Goal: Information Seeking & Learning: Learn about a topic

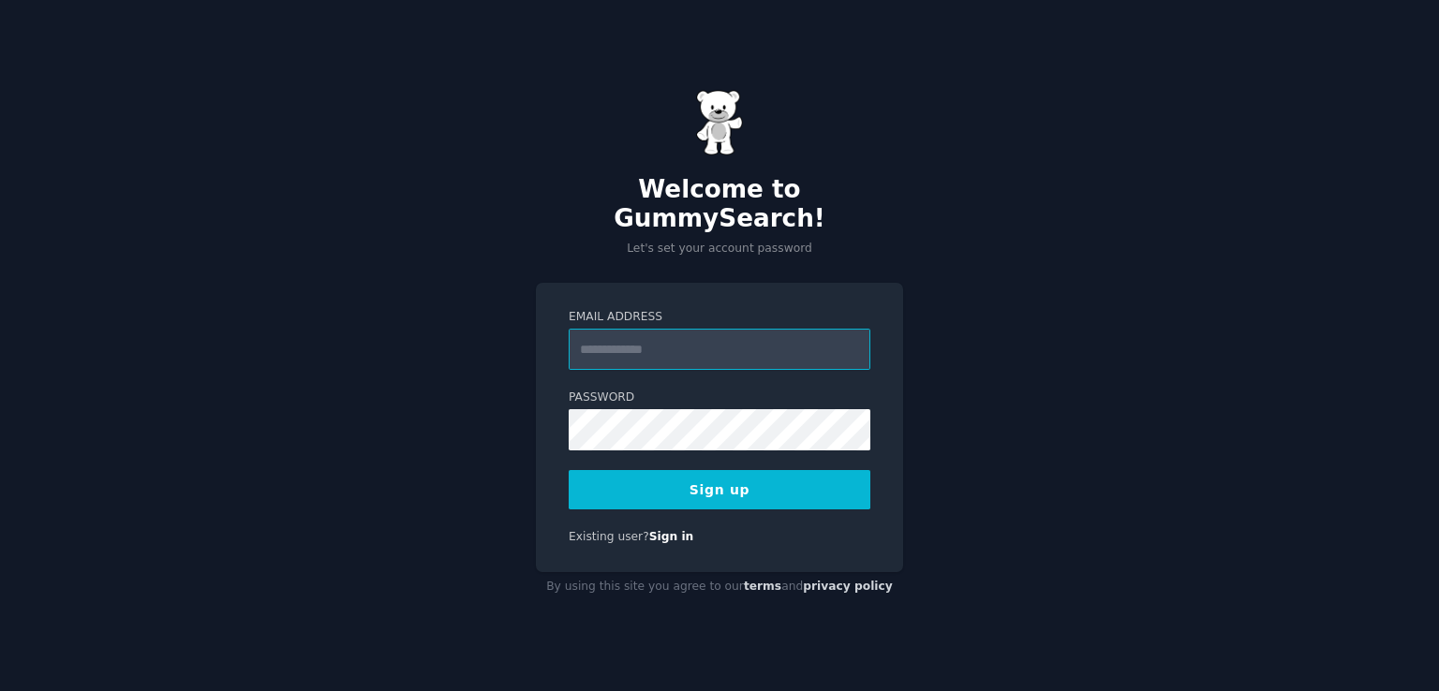
drag, startPoint x: 639, startPoint y: 353, endPoint x: 630, endPoint y: 340, distance: 16.1
click at [630, 340] on input "Email Address" at bounding box center [720, 349] width 302 height 41
type input "**********"
click at [687, 470] on button "Sign up" at bounding box center [720, 489] width 302 height 39
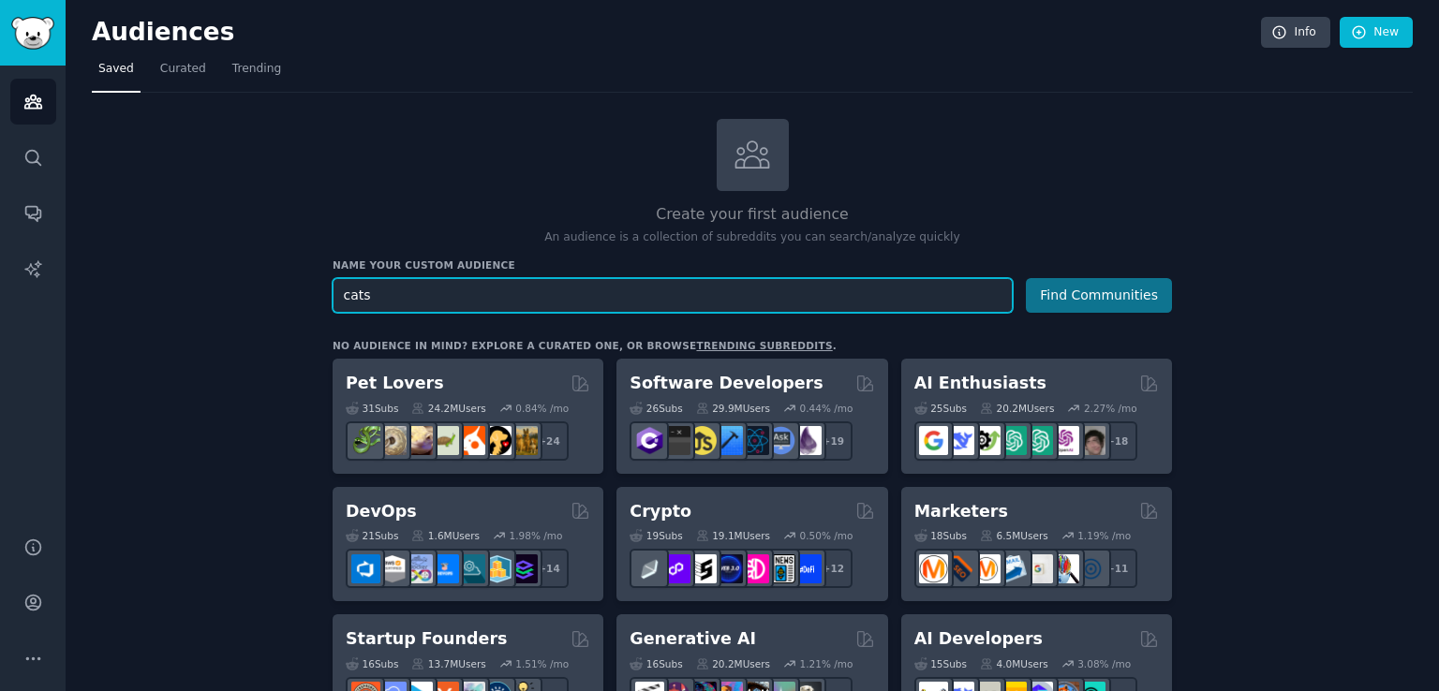
type input "cats"
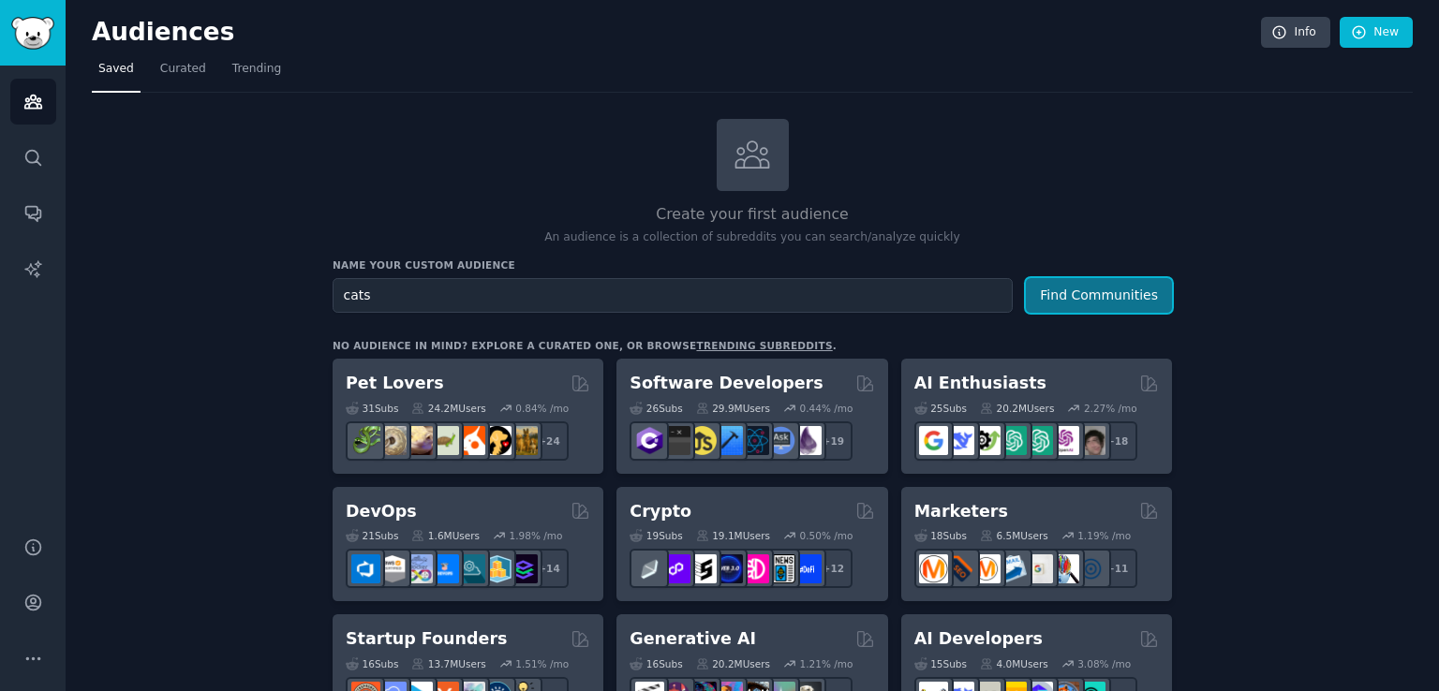
click at [1143, 293] on button "Find Communities" at bounding box center [1099, 295] width 146 height 35
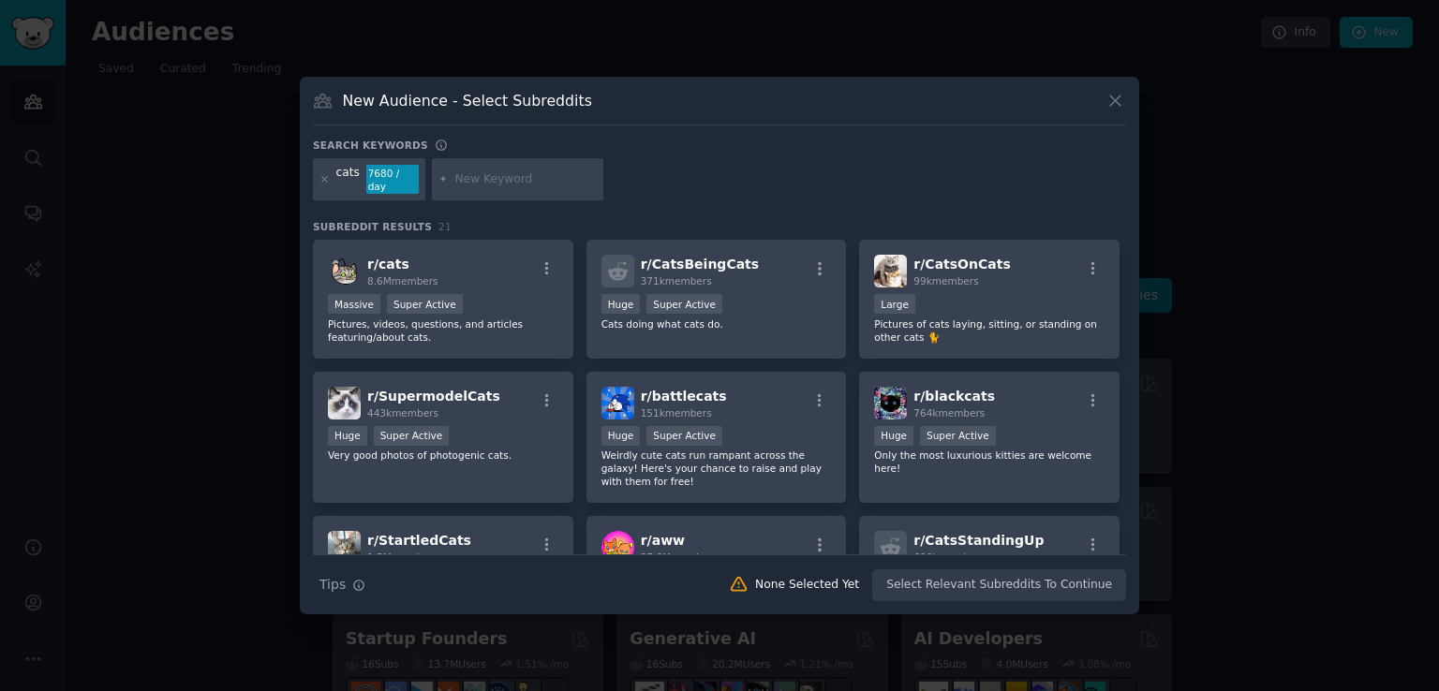
click at [1111, 102] on icon at bounding box center [1115, 101] width 10 height 10
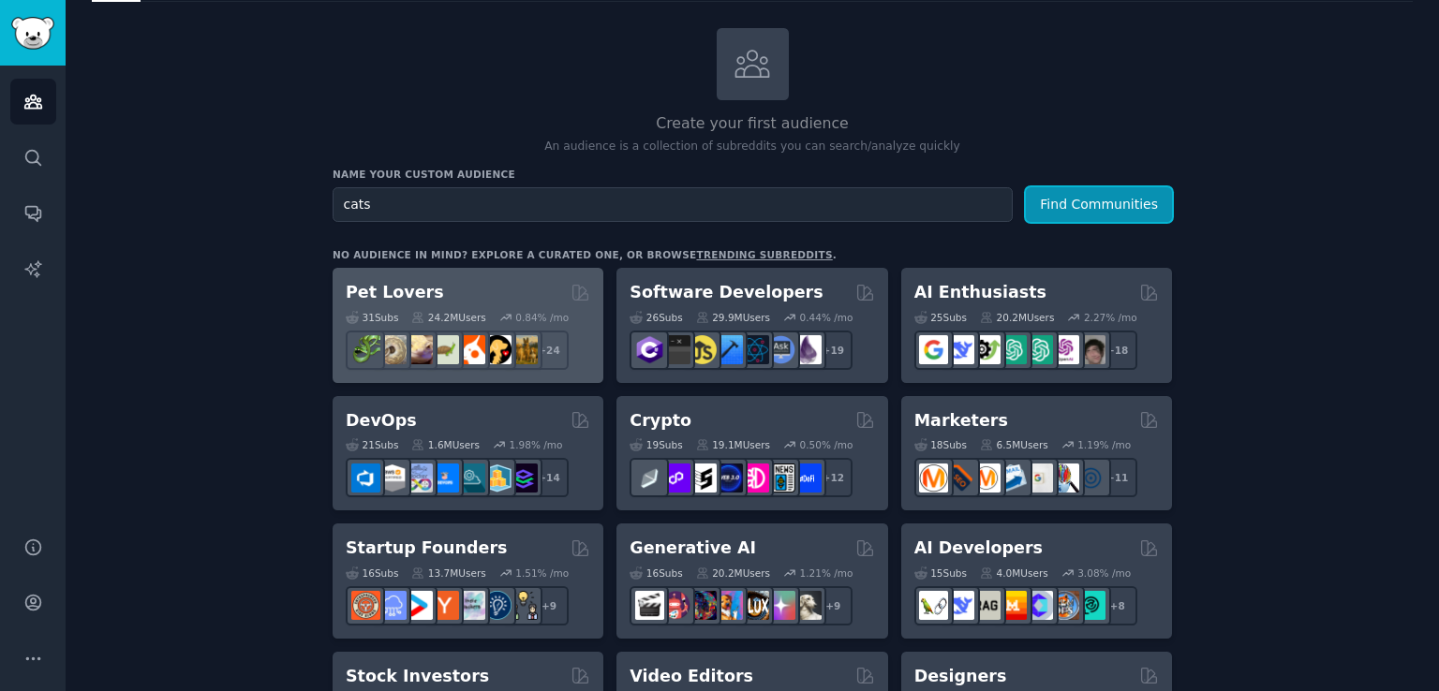
scroll to position [94, 0]
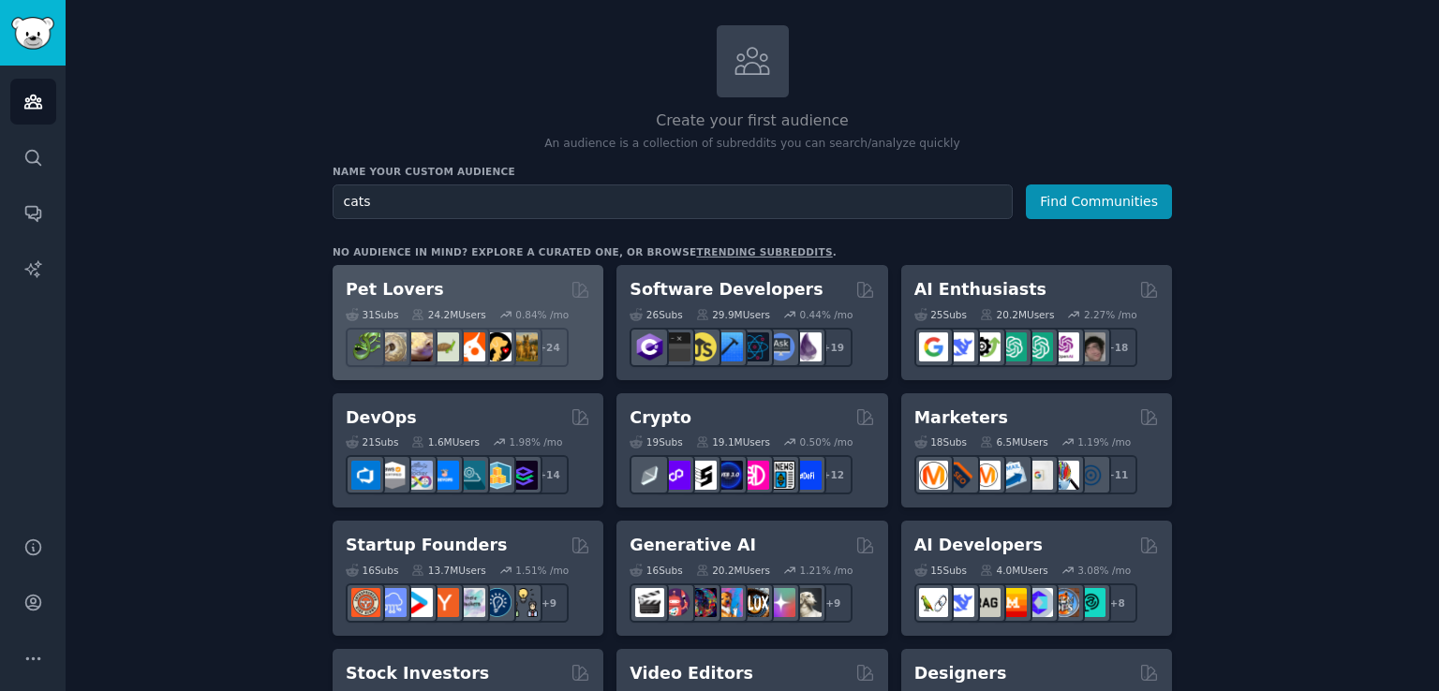
drag, startPoint x: 521, startPoint y: 294, endPoint x: 443, endPoint y: 278, distance: 79.4
click at [443, 278] on div "Pet Lovers" at bounding box center [468, 289] width 244 height 23
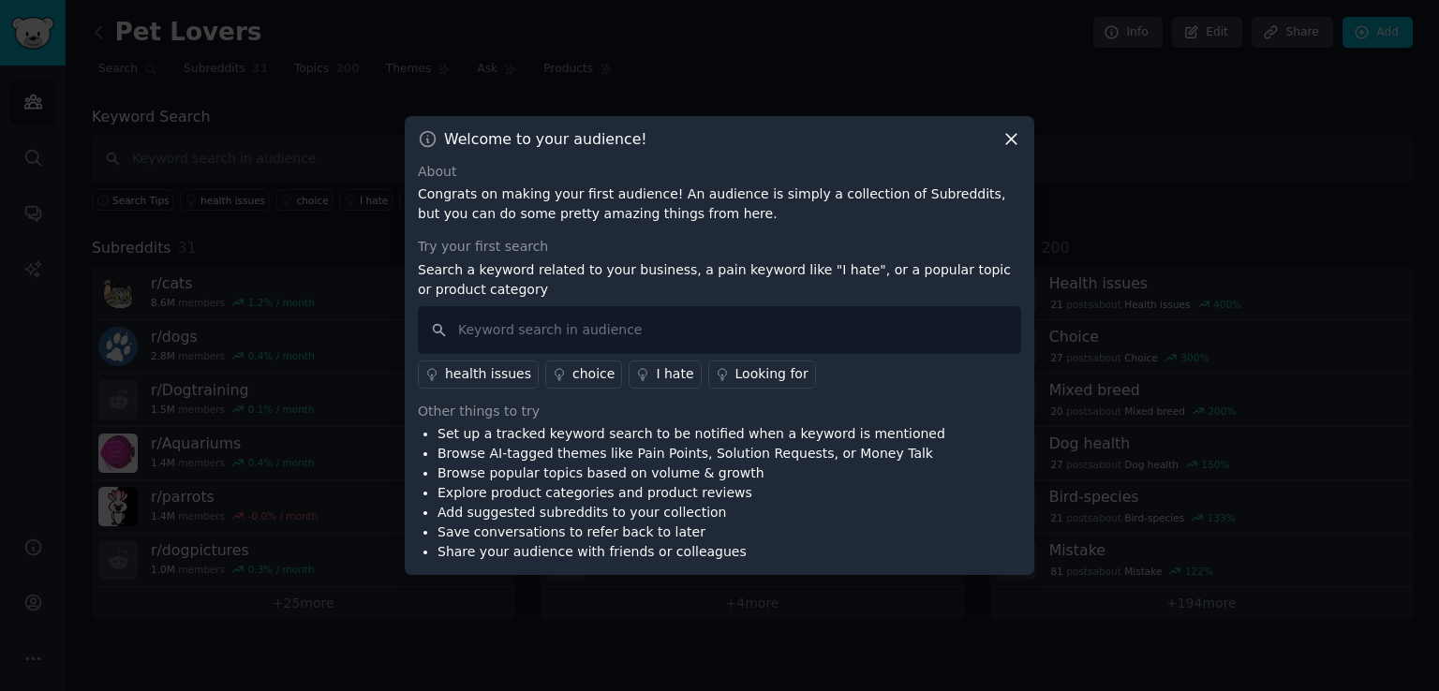
click at [1012, 137] on icon at bounding box center [1011, 139] width 10 height 10
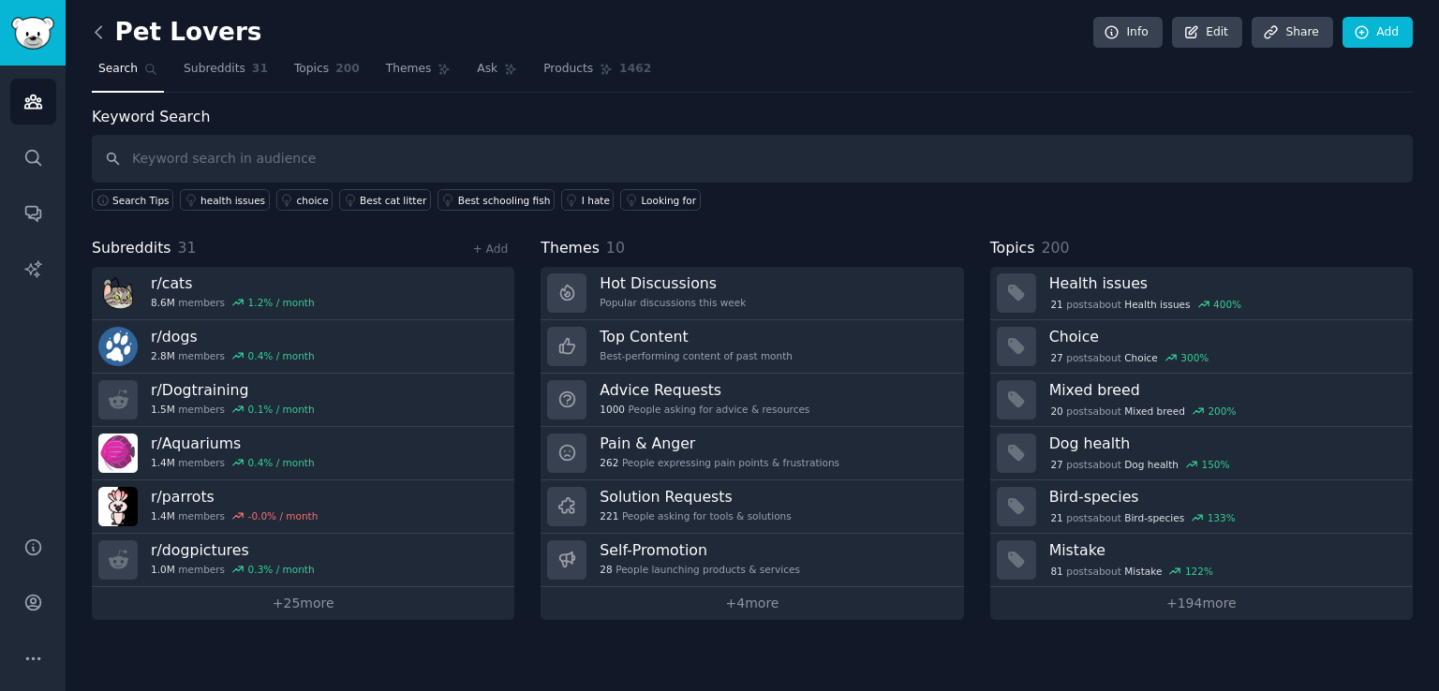
click at [101, 35] on icon at bounding box center [99, 32] width 20 height 20
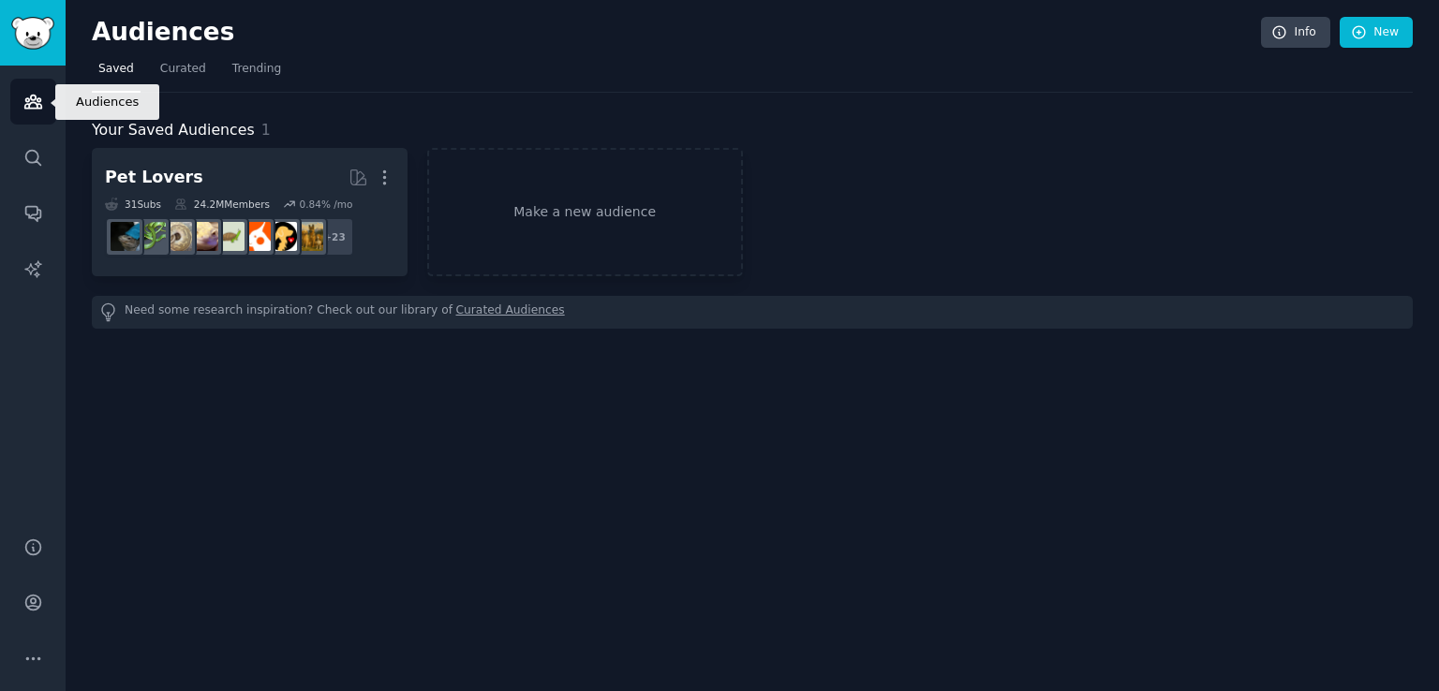
click at [41, 113] on link "Audiences" at bounding box center [33, 102] width 46 height 46
click at [35, 38] on img "Sidebar" at bounding box center [32, 33] width 43 height 33
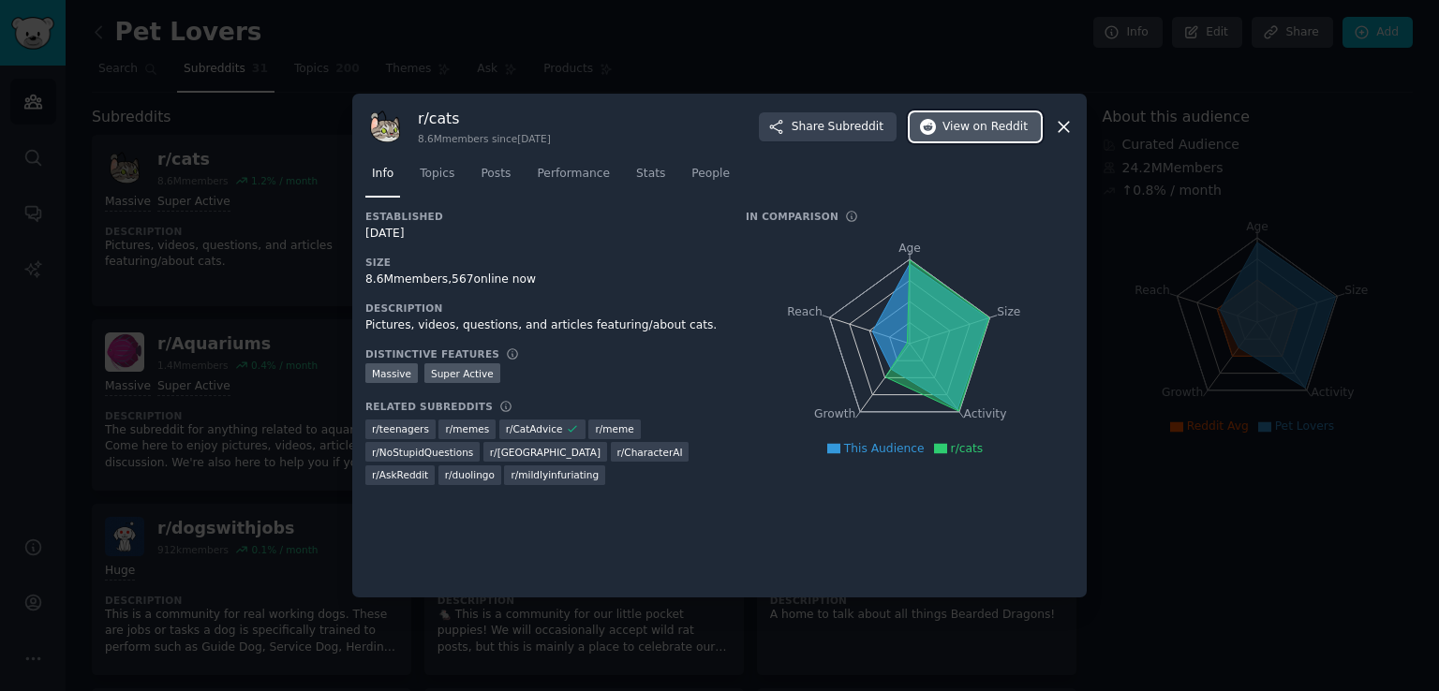
click at [957, 133] on span "View on Reddit" at bounding box center [984, 127] width 85 height 17
click at [1060, 122] on icon at bounding box center [1064, 127] width 10 height 10
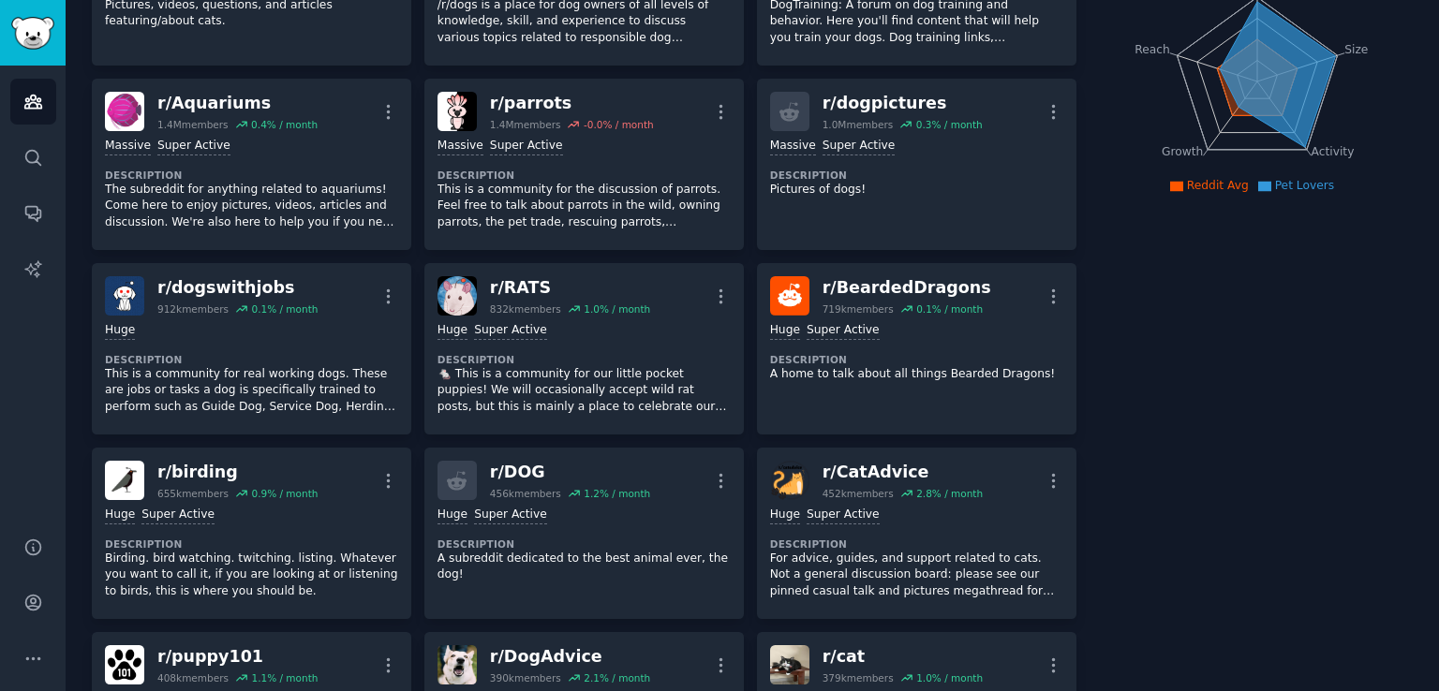
scroll to position [281, 0]
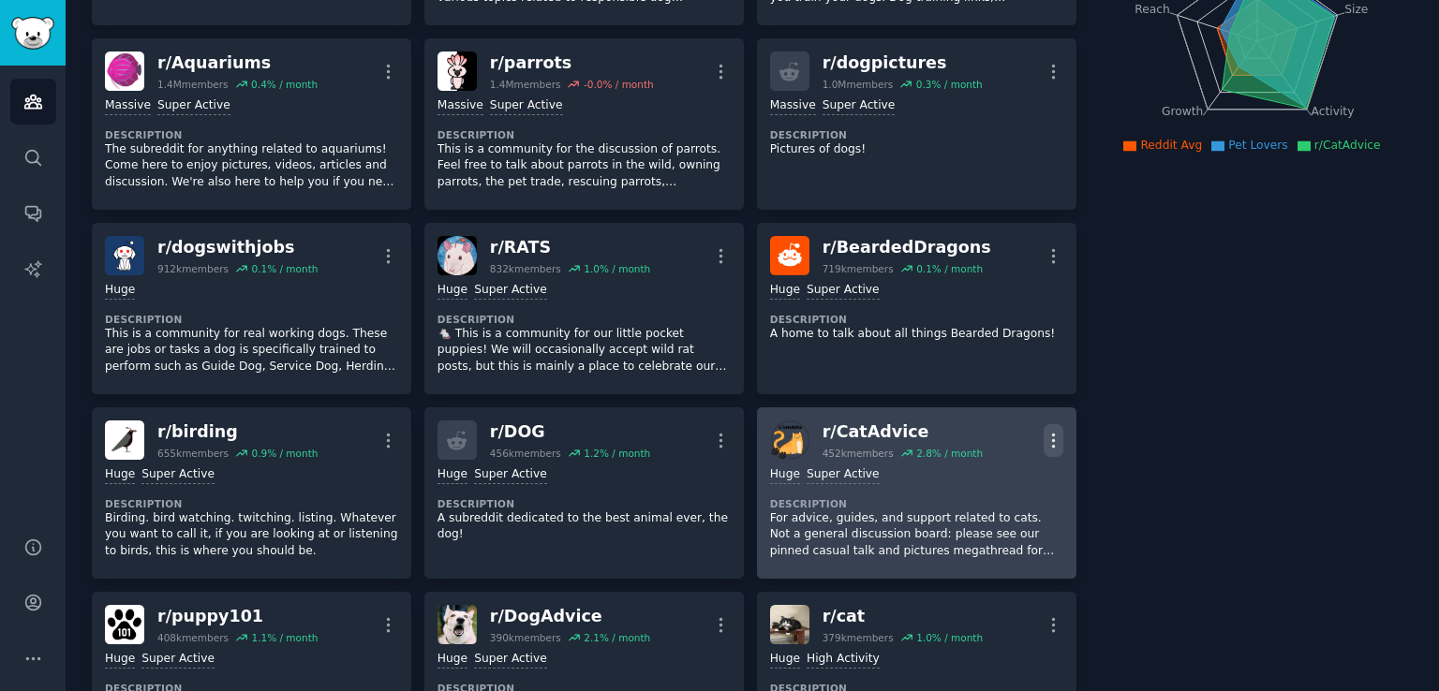
click at [1051, 431] on icon "button" at bounding box center [1054, 441] width 20 height 20
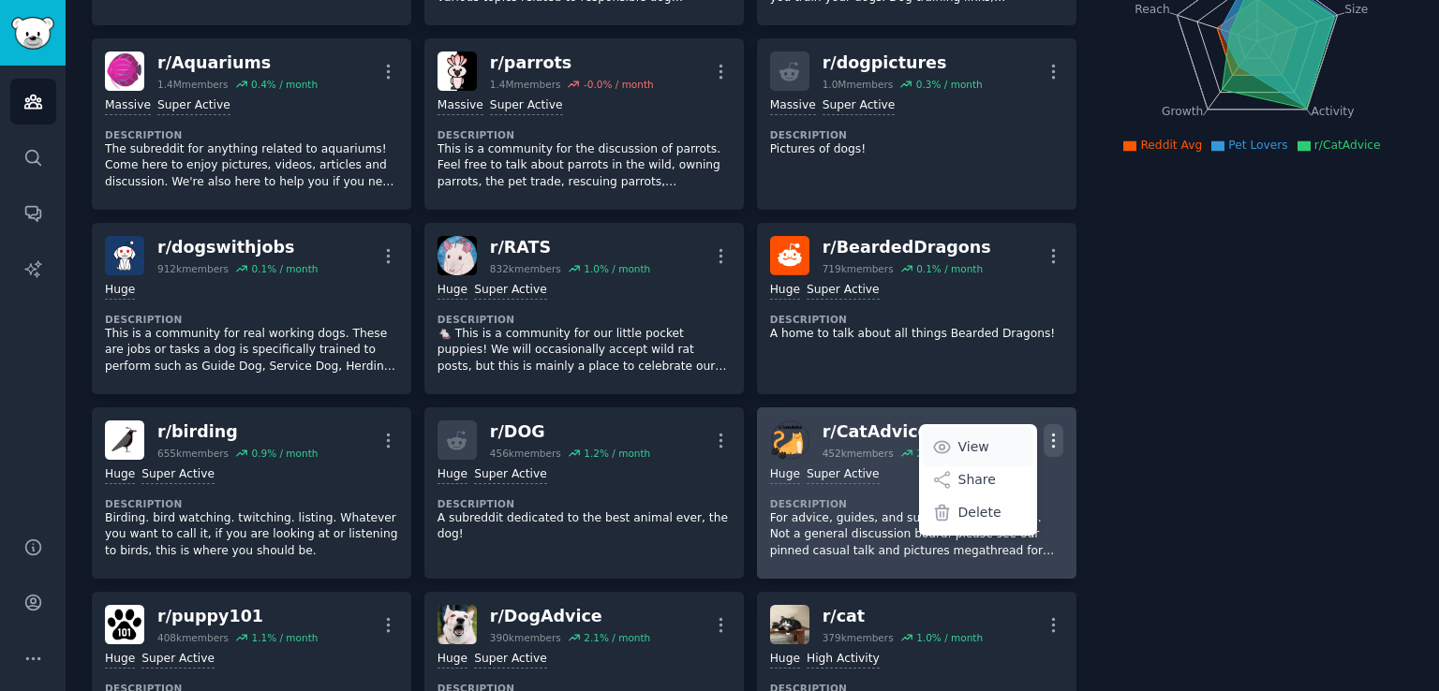
click at [971, 439] on p "View" at bounding box center [973, 447] width 31 height 20
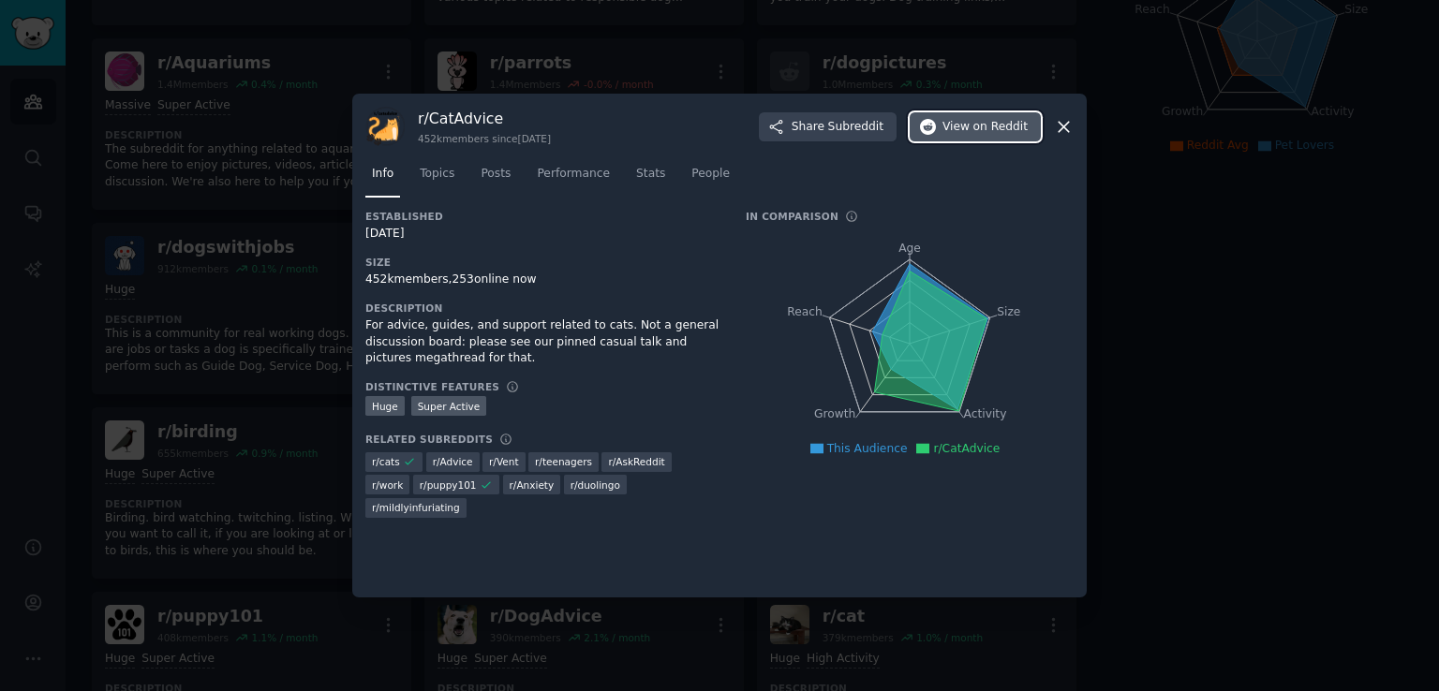
click at [989, 128] on span "on Reddit" at bounding box center [1000, 127] width 54 height 17
click at [1059, 125] on icon at bounding box center [1064, 127] width 20 height 20
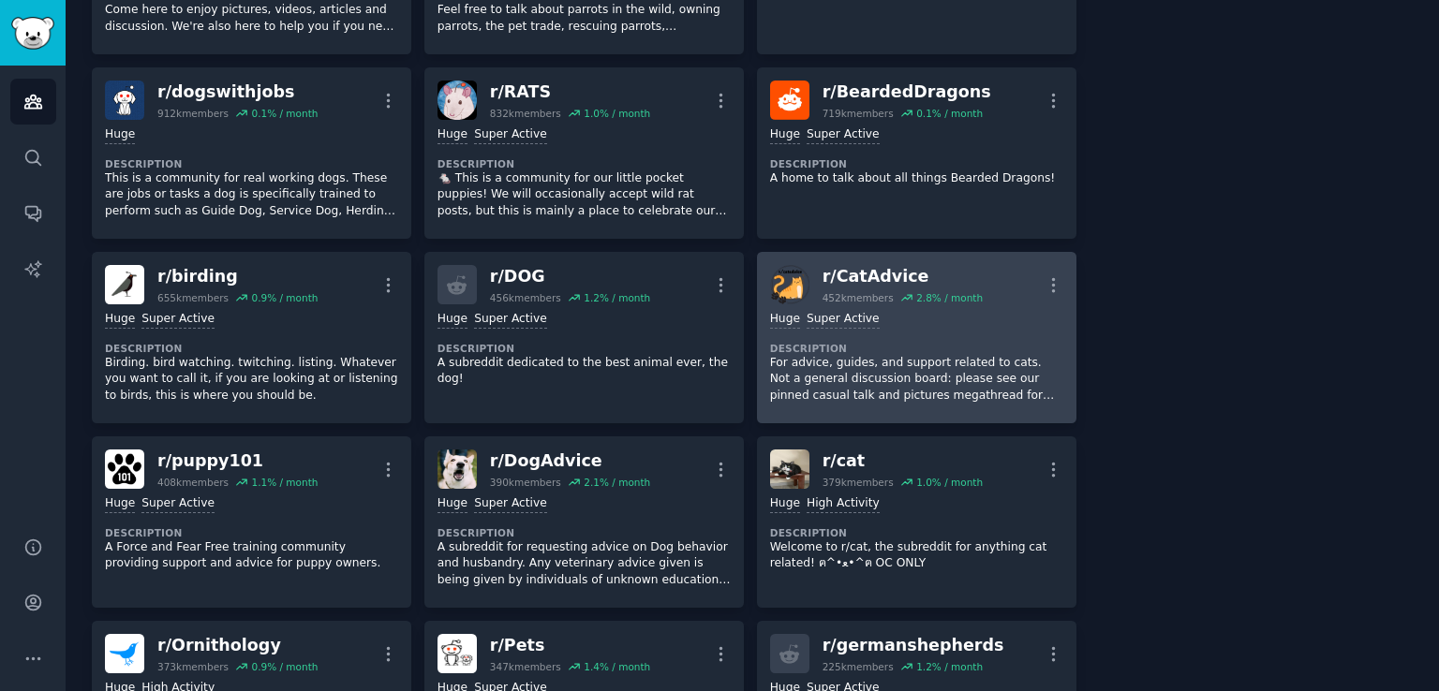
scroll to position [468, 0]
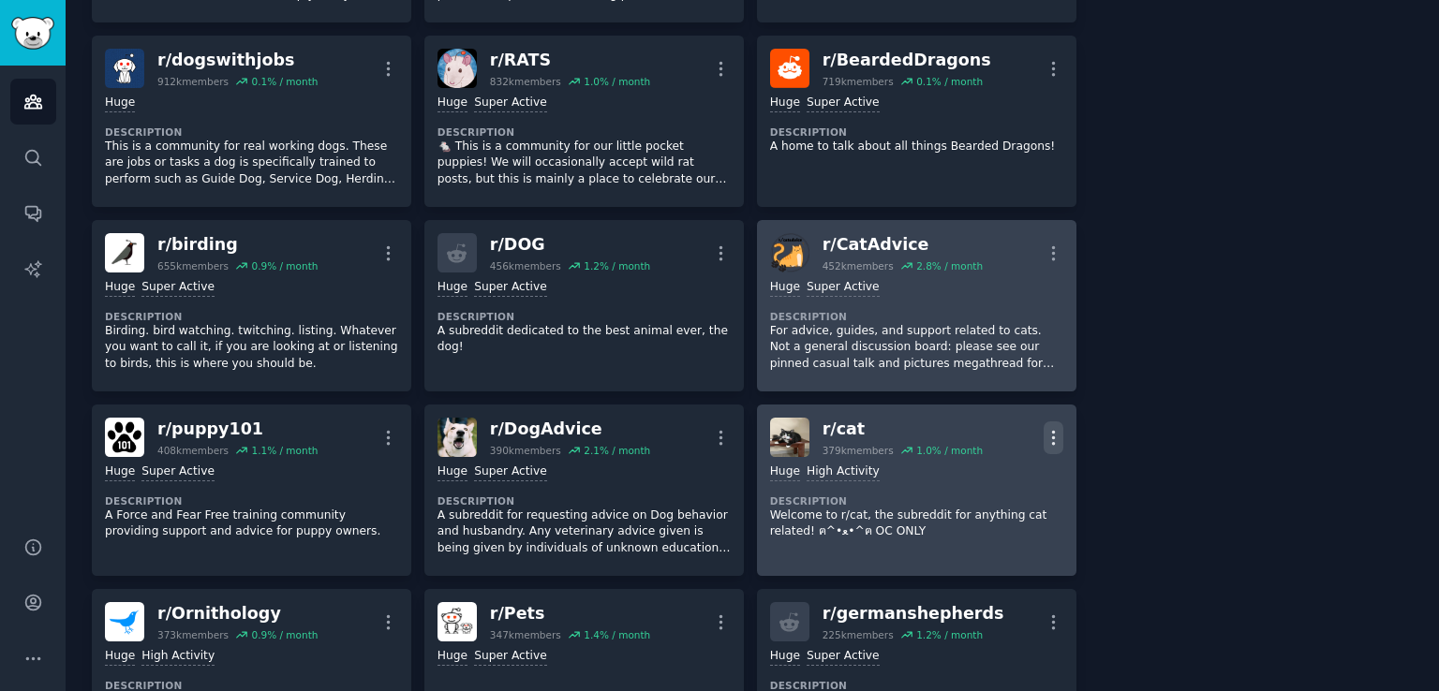
drag, startPoint x: 1053, startPoint y: 424, endPoint x: 1050, endPoint y: 434, distance: 9.8
click at [1050, 434] on icon "button" at bounding box center [1054, 438] width 20 height 20
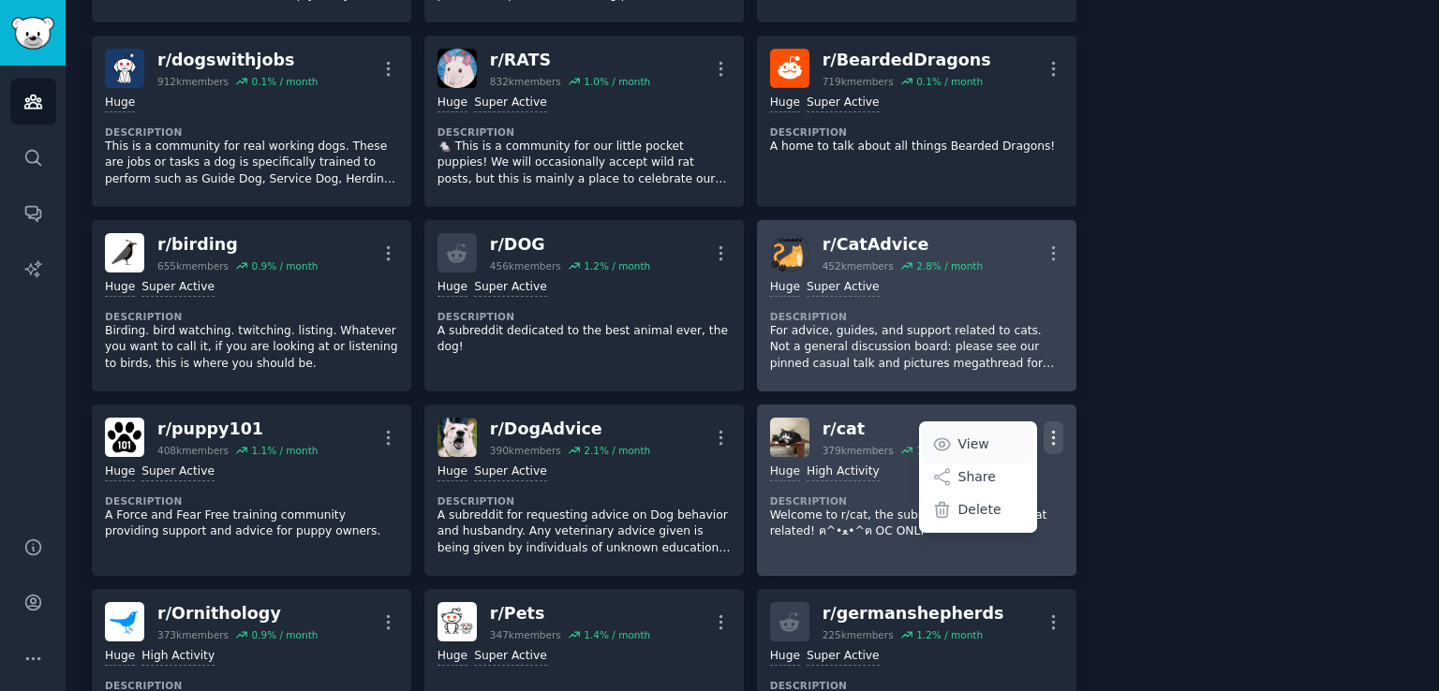
click at [982, 443] on p "View" at bounding box center [973, 445] width 31 height 20
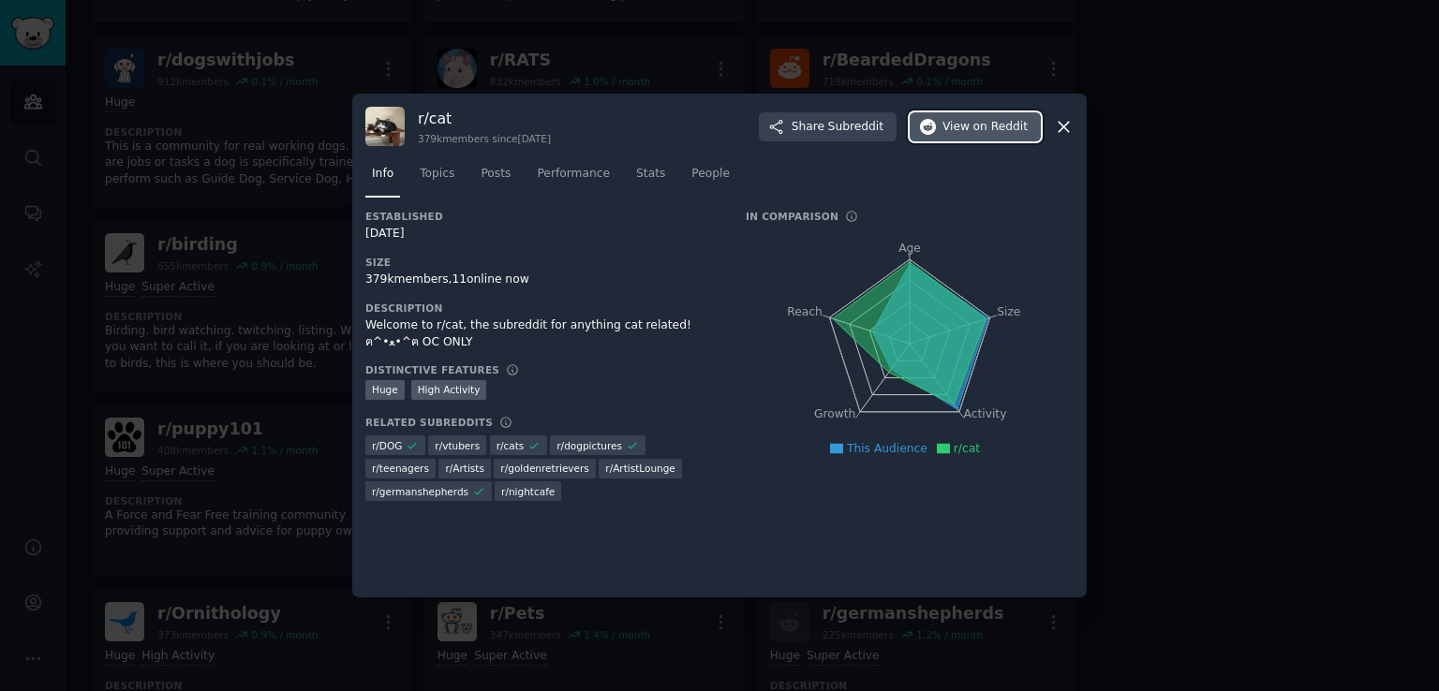
click at [985, 121] on span "on Reddit" at bounding box center [1000, 127] width 54 height 17
click at [1067, 131] on icon at bounding box center [1064, 127] width 20 height 20
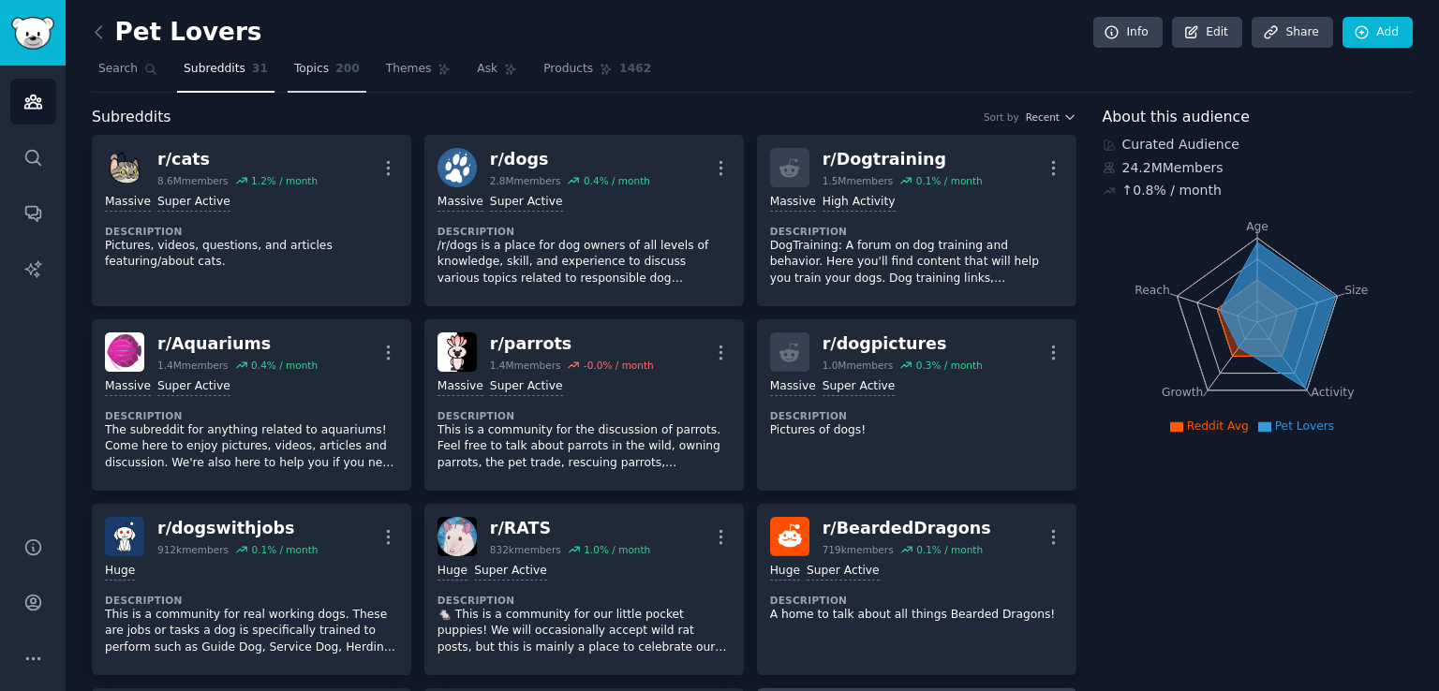
click at [294, 63] on span "Topics" at bounding box center [311, 69] width 35 height 17
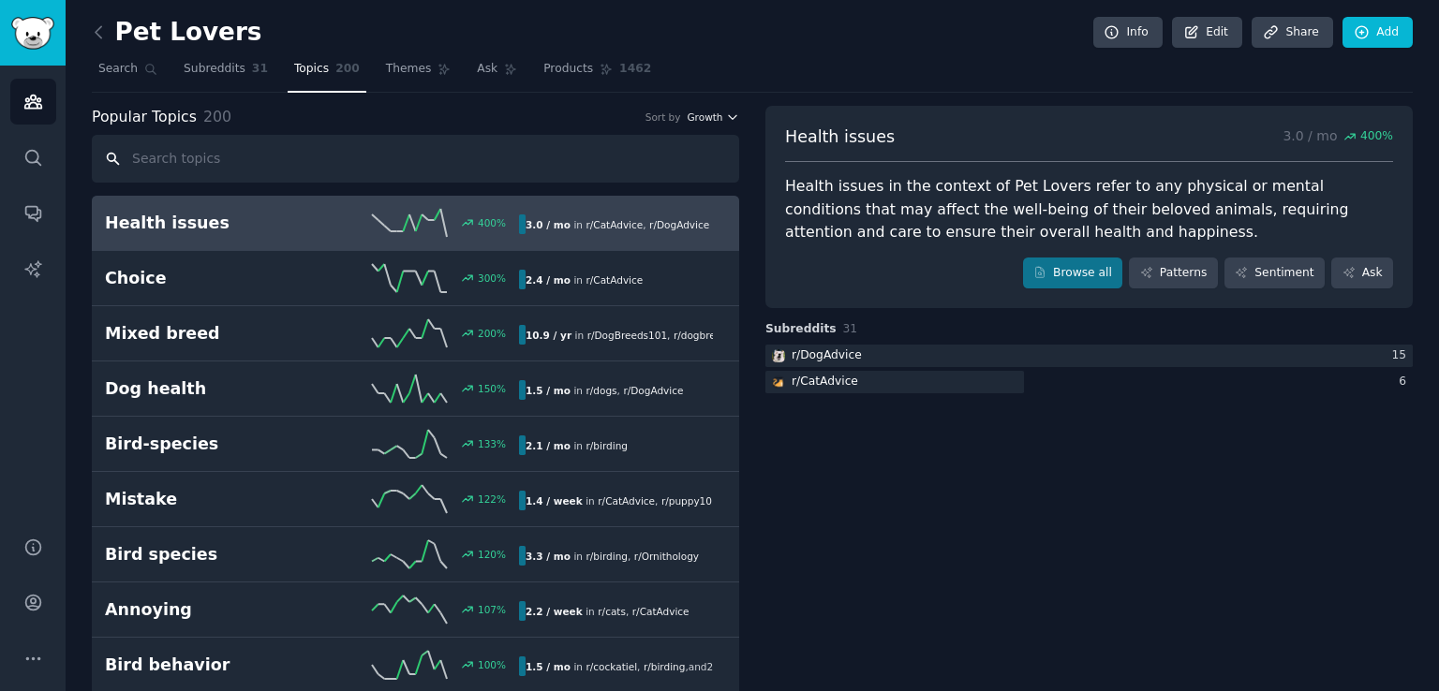
click at [719, 111] on span "Growth" at bounding box center [705, 117] width 36 height 13
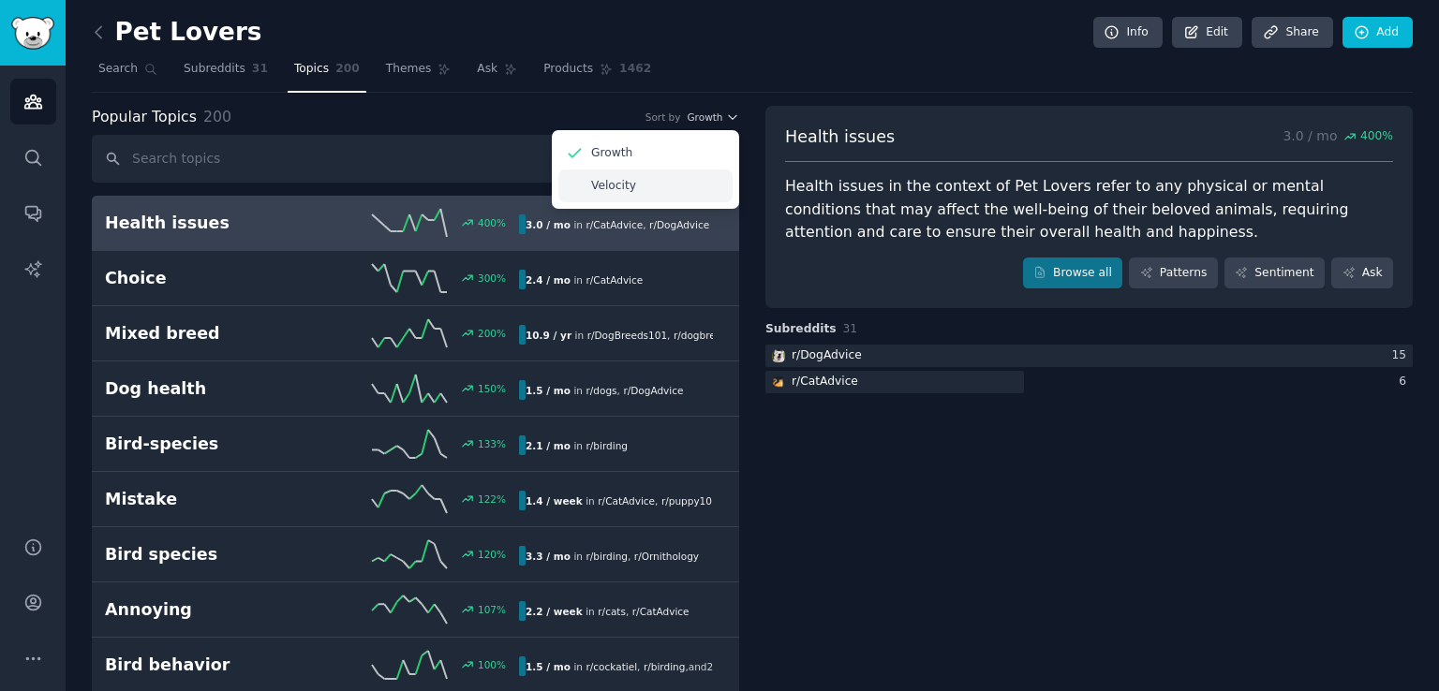
click at [678, 171] on div "Velocity" at bounding box center [645, 186] width 174 height 33
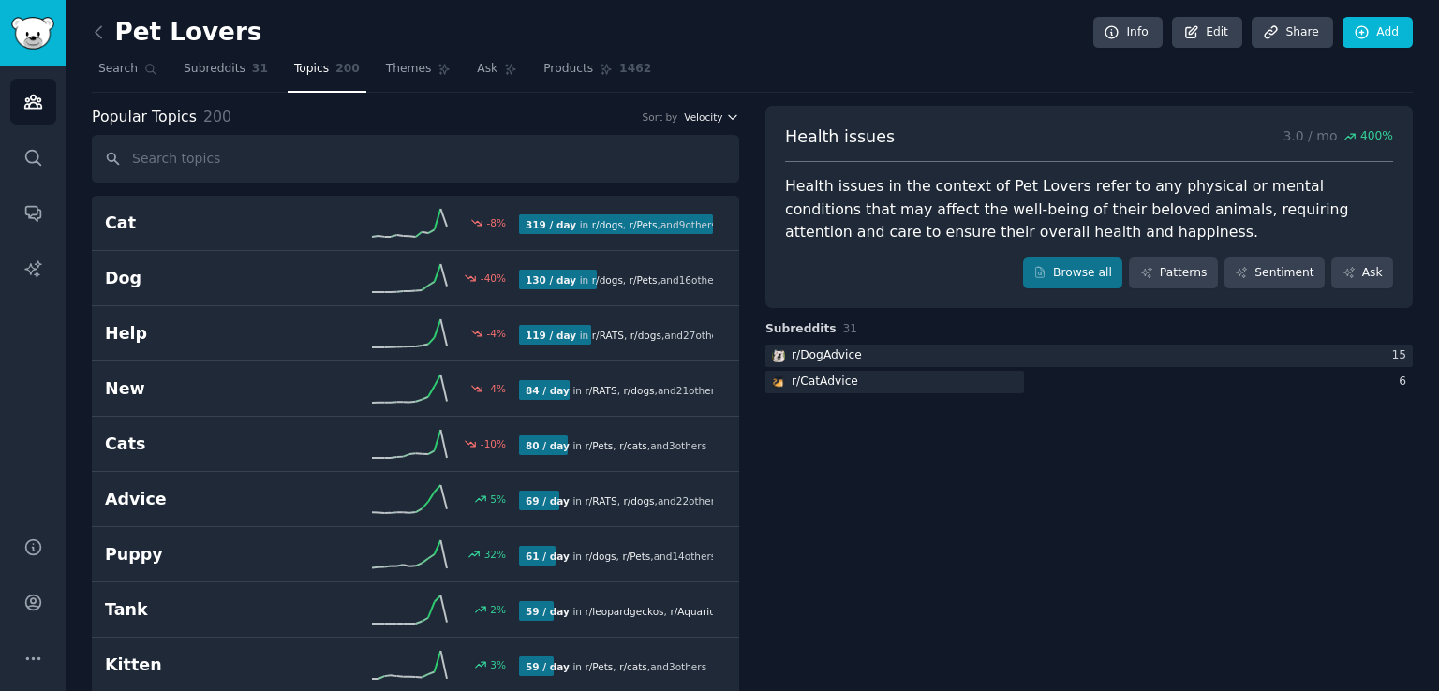
click at [728, 113] on icon "button" at bounding box center [732, 117] width 13 height 13
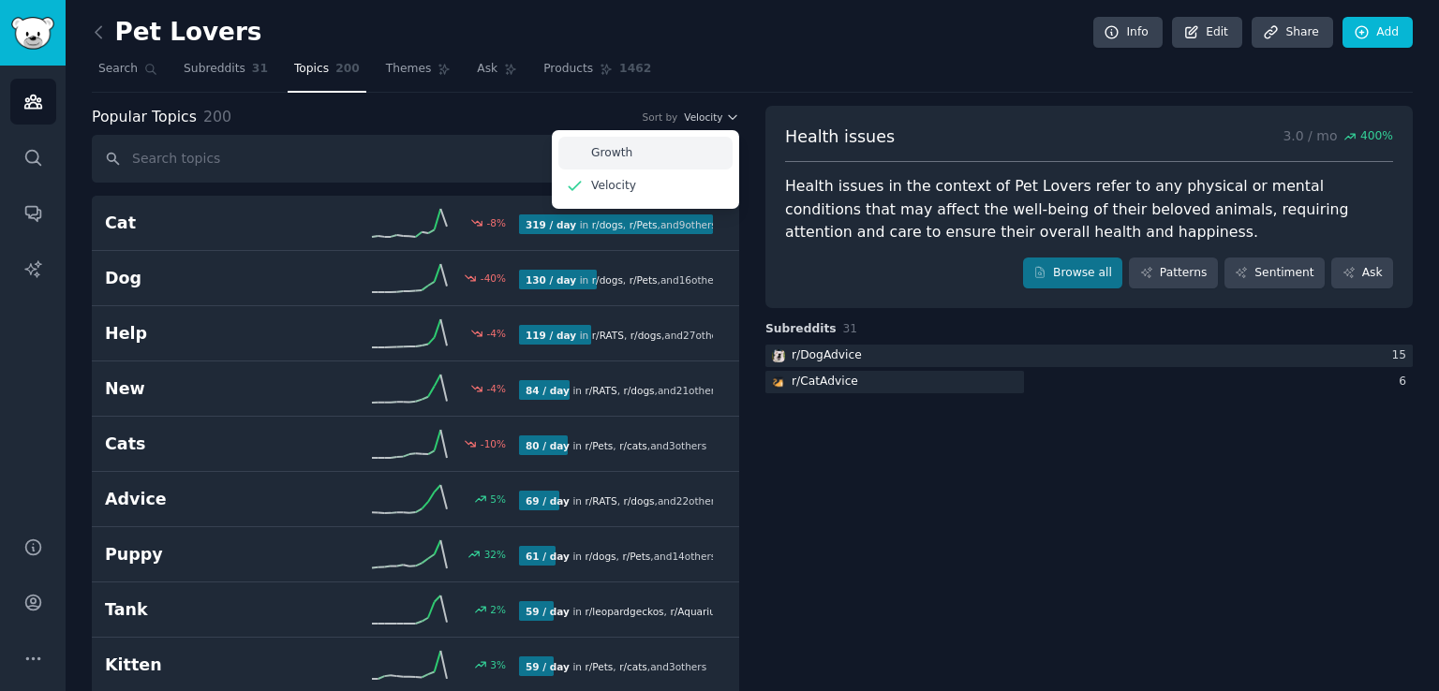
click at [695, 150] on div "Growth" at bounding box center [645, 153] width 174 height 33
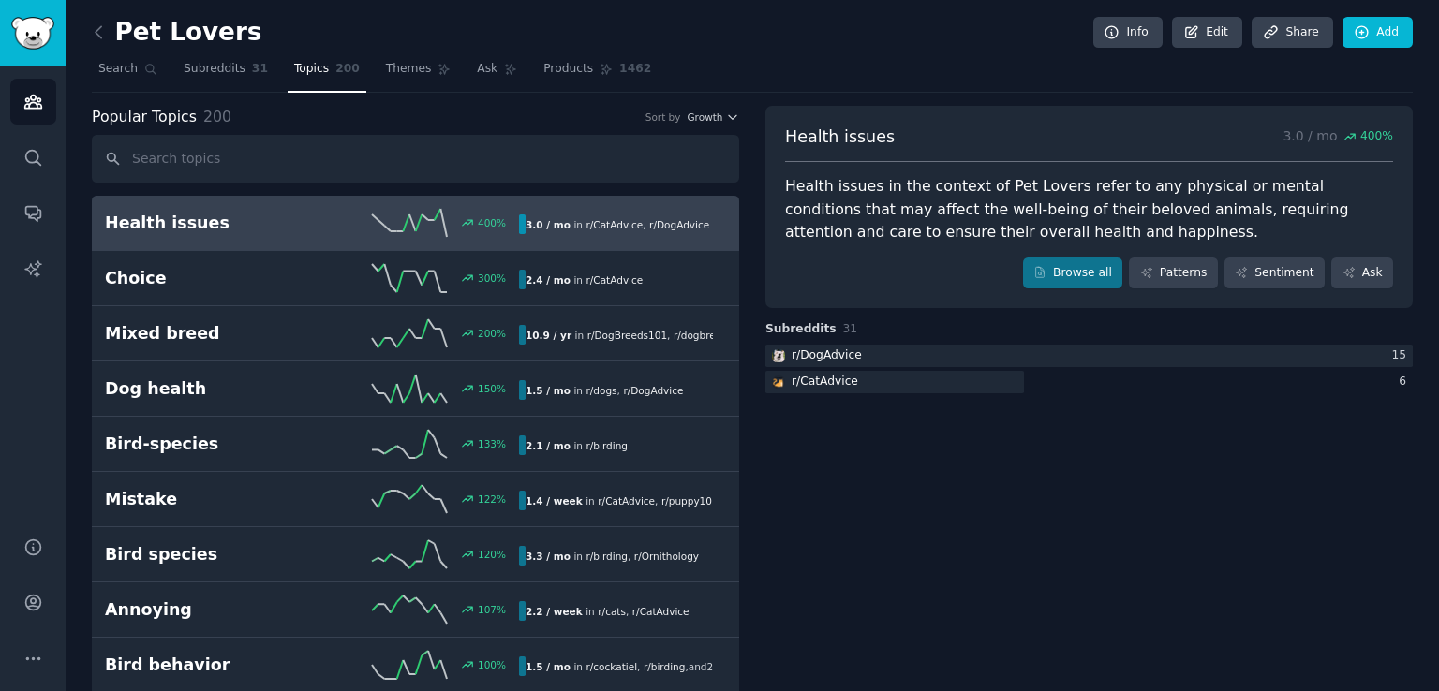
click at [303, 231] on h2 "Health issues" at bounding box center [208, 223] width 207 height 23
click at [296, 217] on h2 "Health issues" at bounding box center [208, 223] width 207 height 23
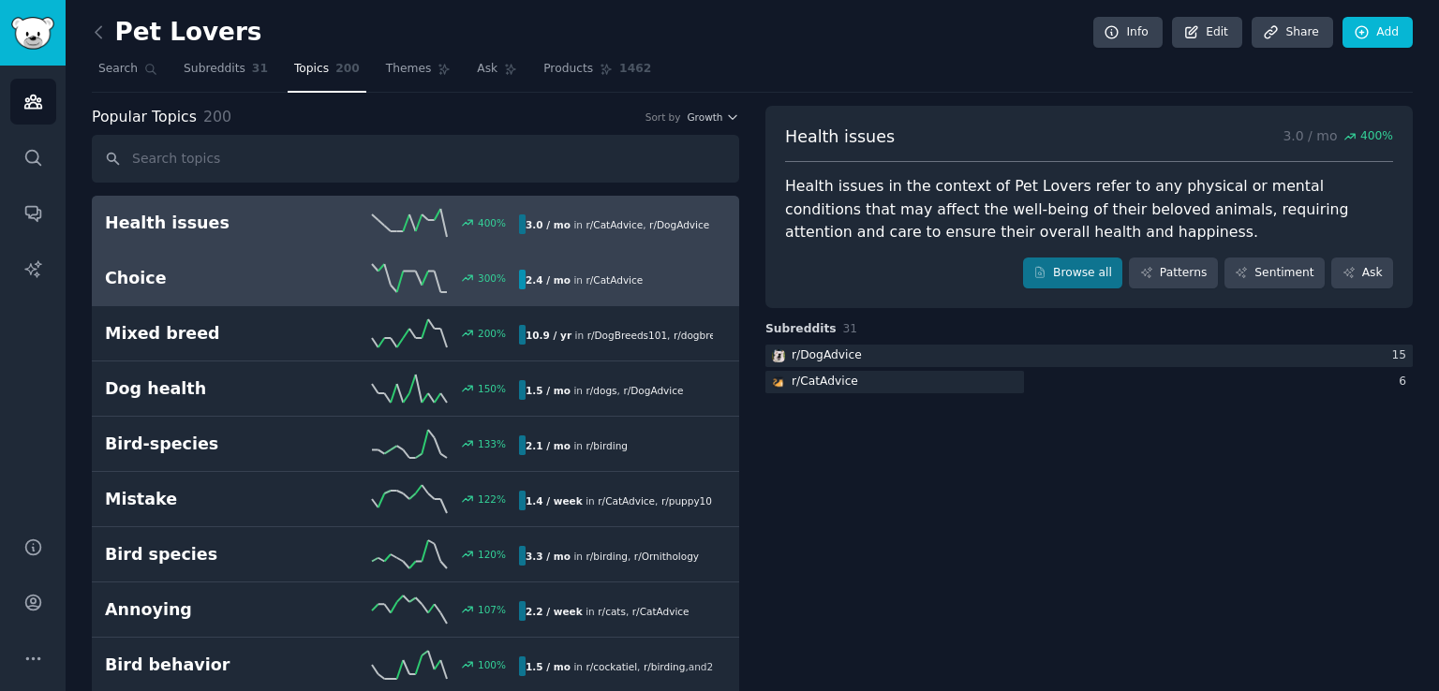
click at [333, 285] on div "300 %" at bounding box center [415, 278] width 207 height 28
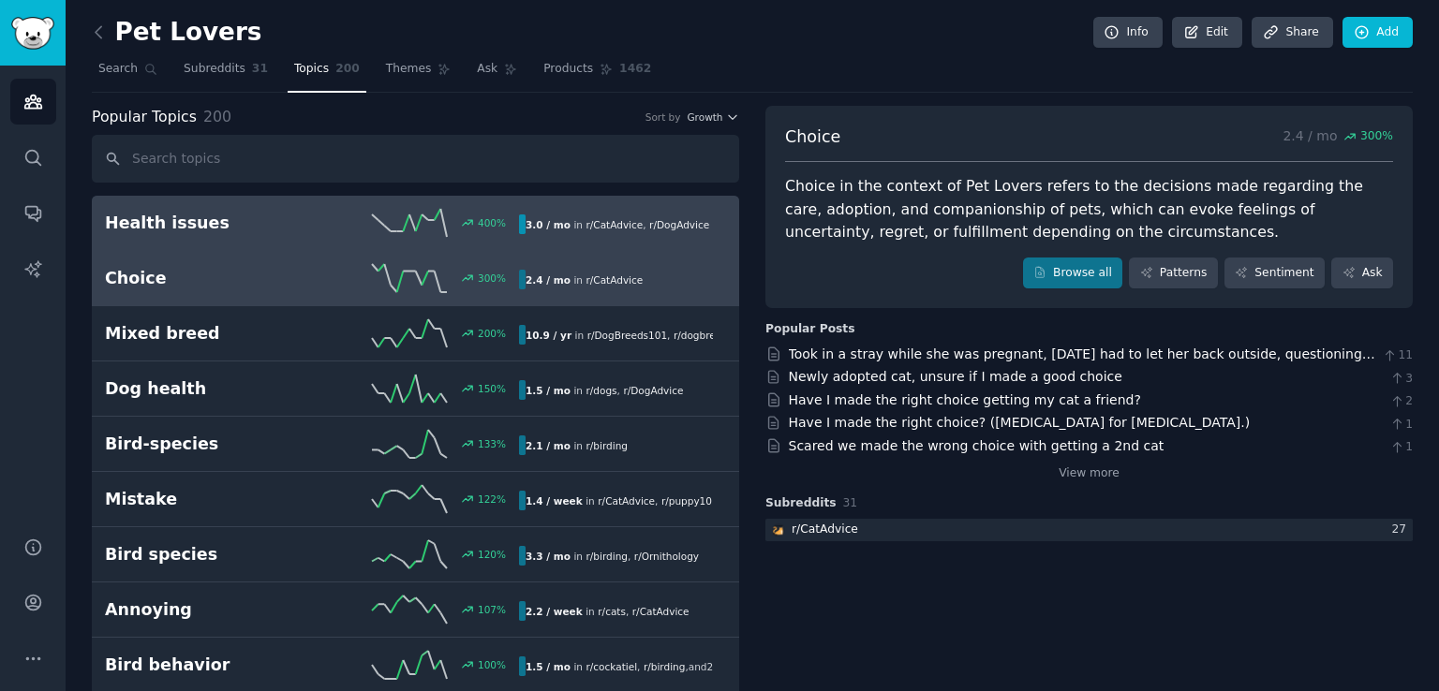
click at [259, 218] on h2 "Health issues" at bounding box center [208, 223] width 207 height 23
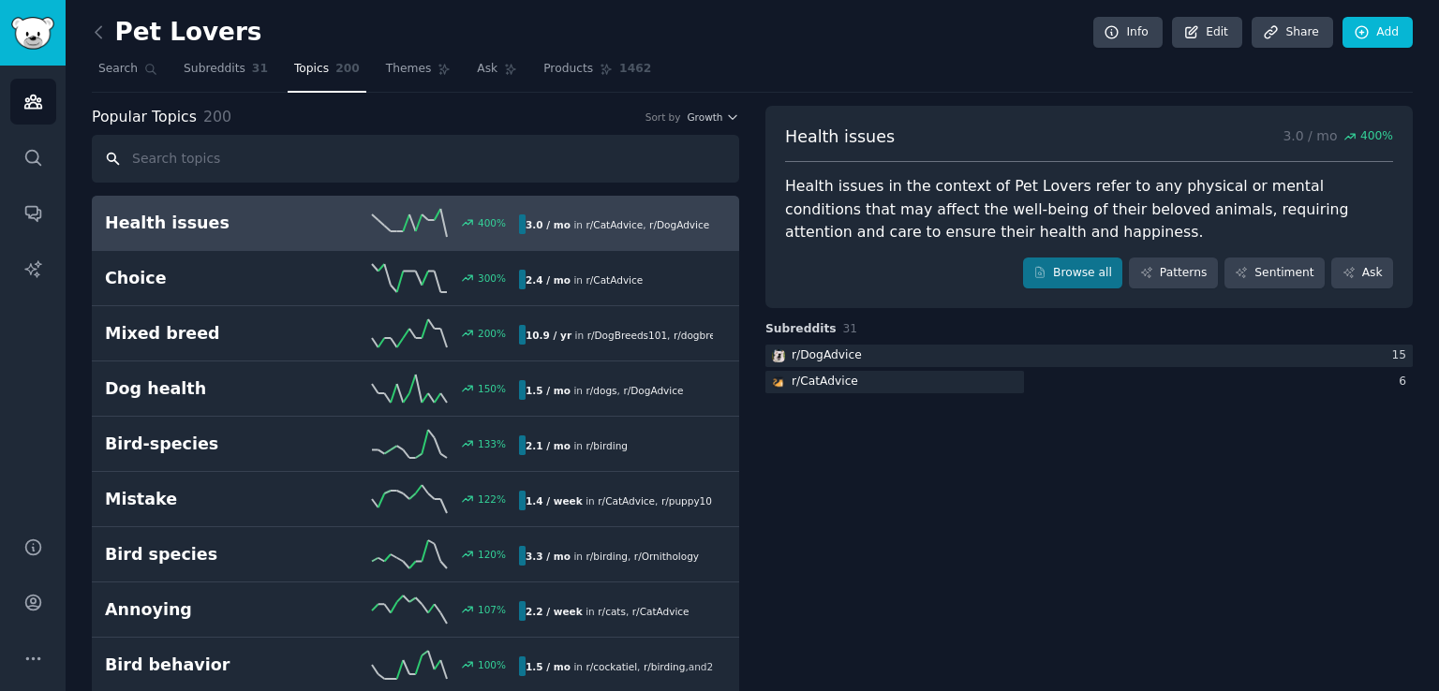
click at [172, 157] on input "text" at bounding box center [415, 159] width 647 height 48
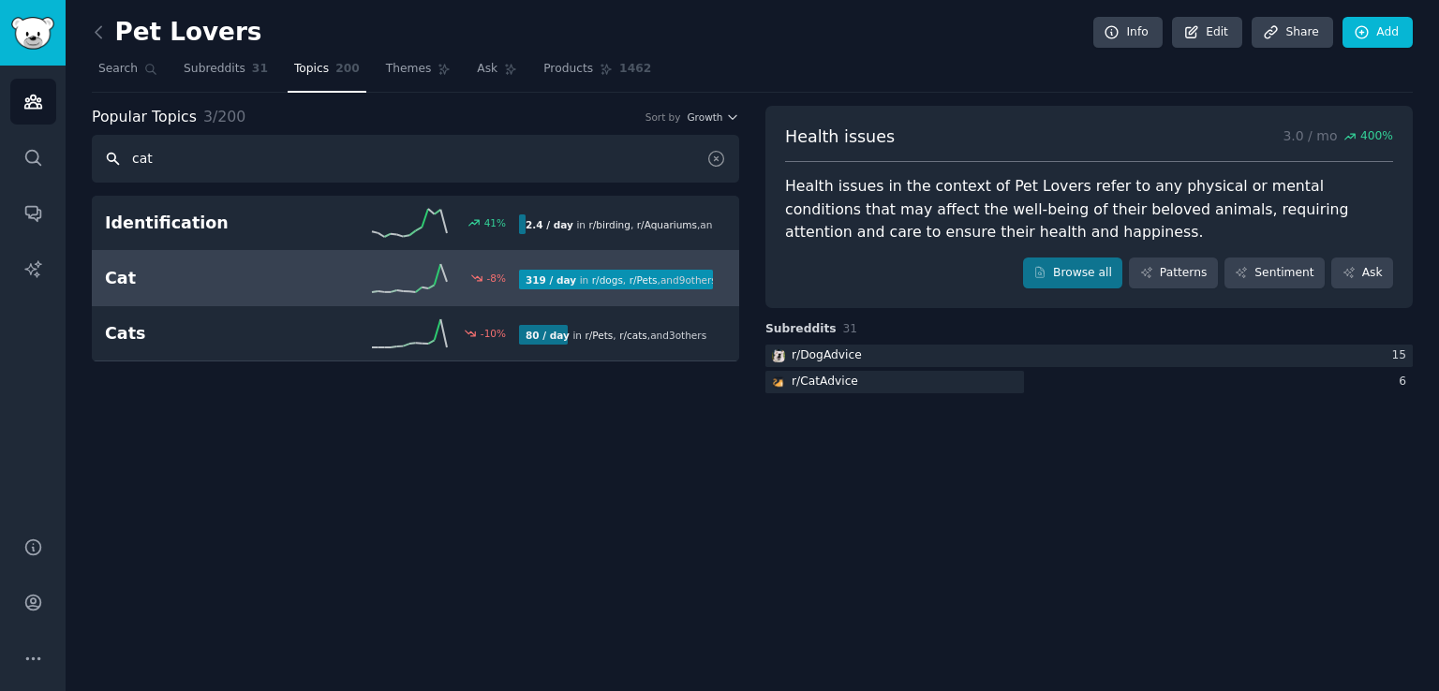
type input "cat"
click at [149, 280] on h2 "Cat" at bounding box center [208, 278] width 207 height 23
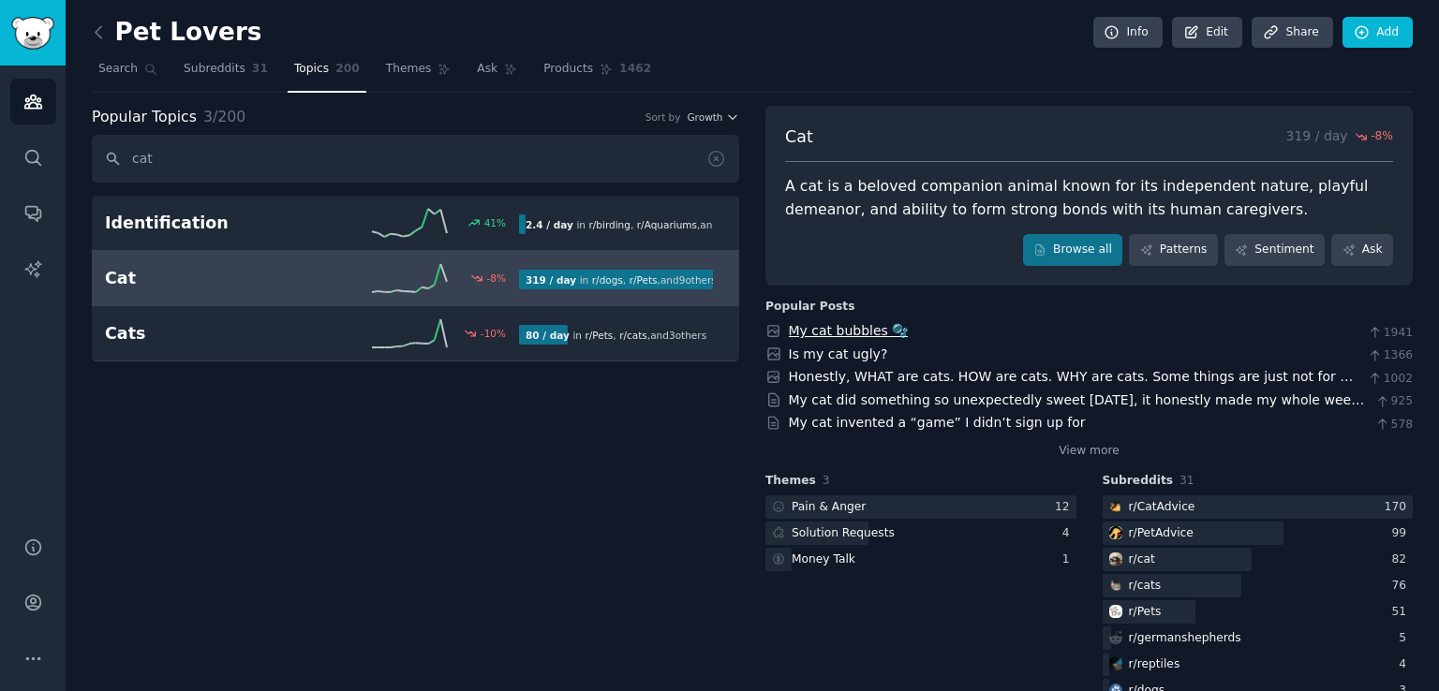
click at [854, 327] on link "My cat bubbles 🫧" at bounding box center [849, 330] width 120 height 15
click at [1075, 454] on link "View more" at bounding box center [1089, 451] width 61 height 17
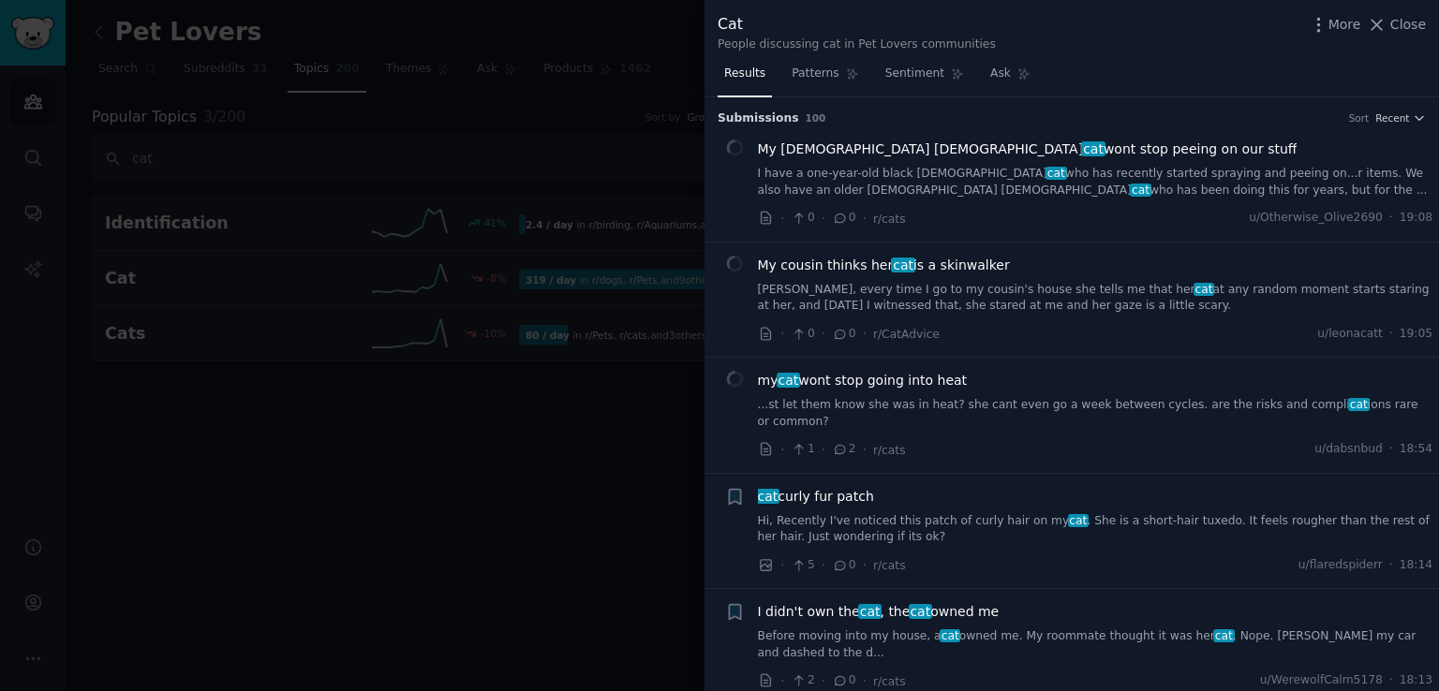
click at [278, 203] on div at bounding box center [719, 345] width 1439 height 691
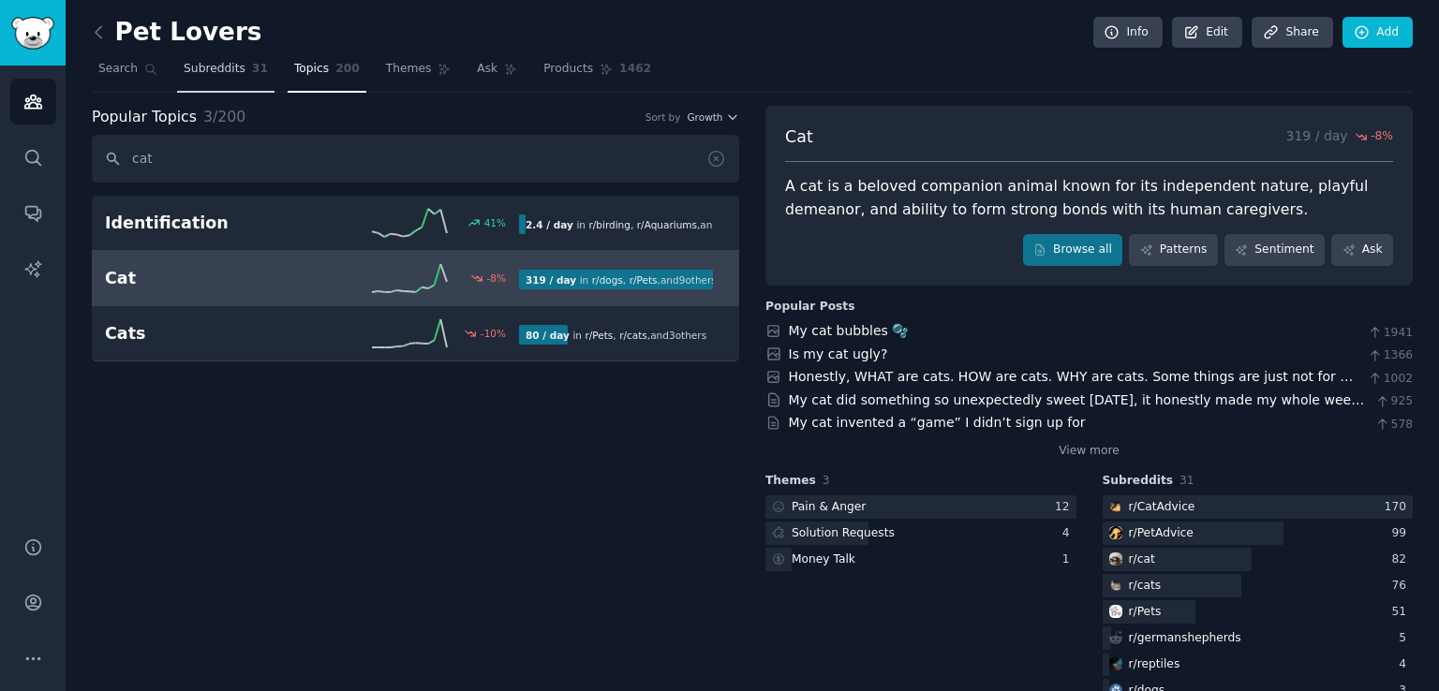
click at [198, 56] on link "Subreddits 31" at bounding box center [225, 73] width 97 height 38
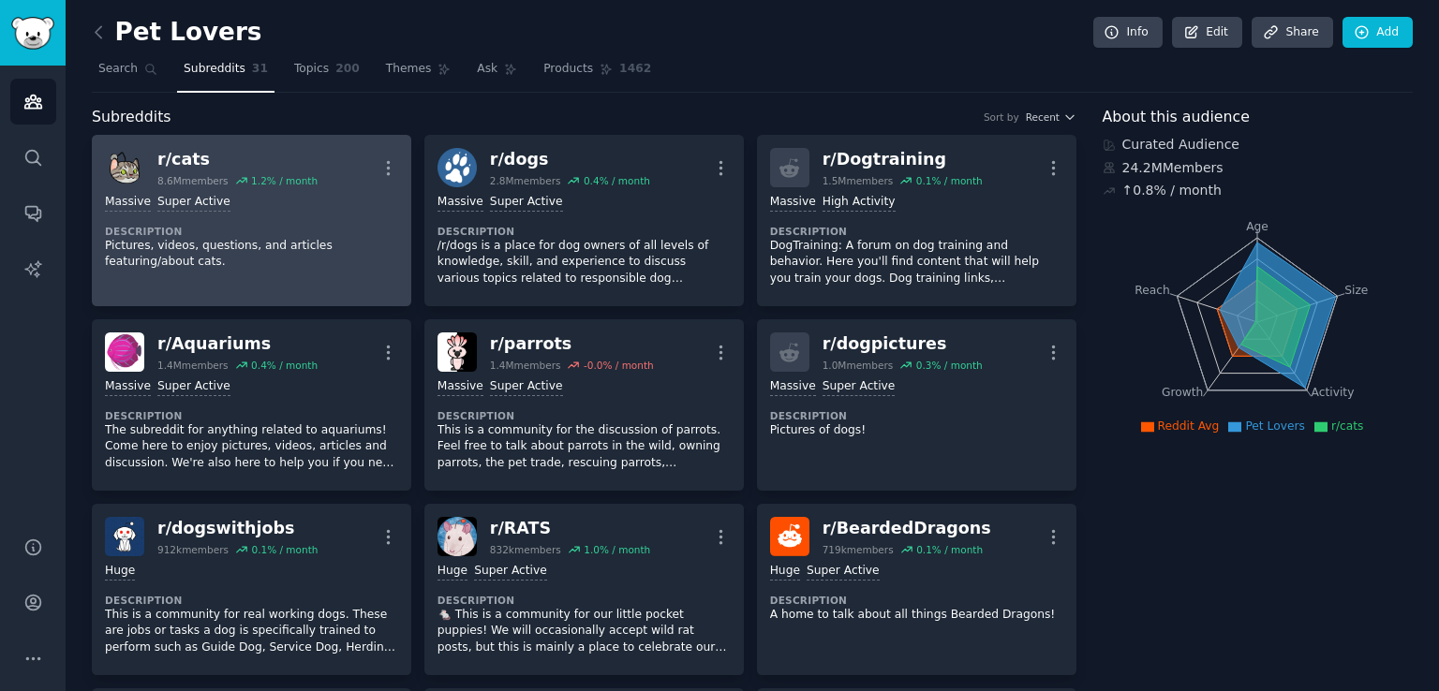
click at [338, 150] on div "r/ cats 8.6M members 1.2 % / month More" at bounding box center [251, 167] width 293 height 39
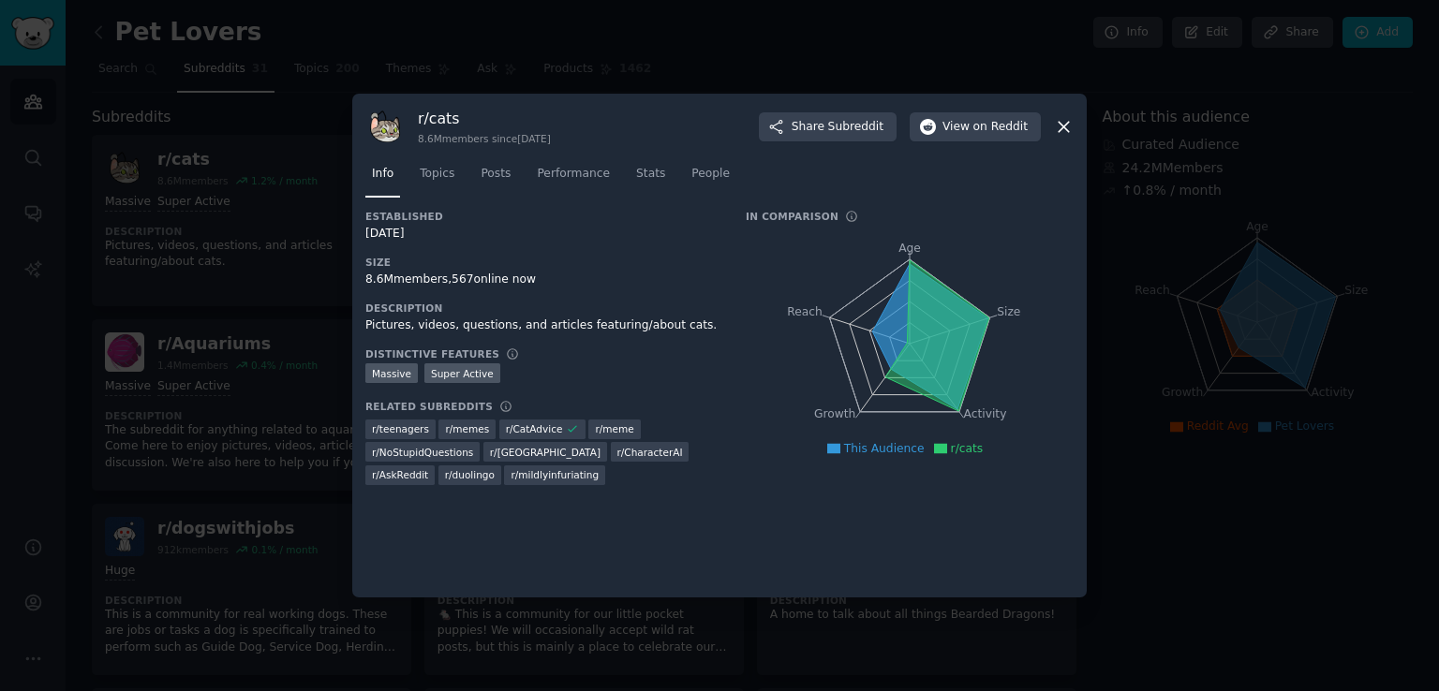
click at [1058, 123] on icon at bounding box center [1064, 127] width 20 height 20
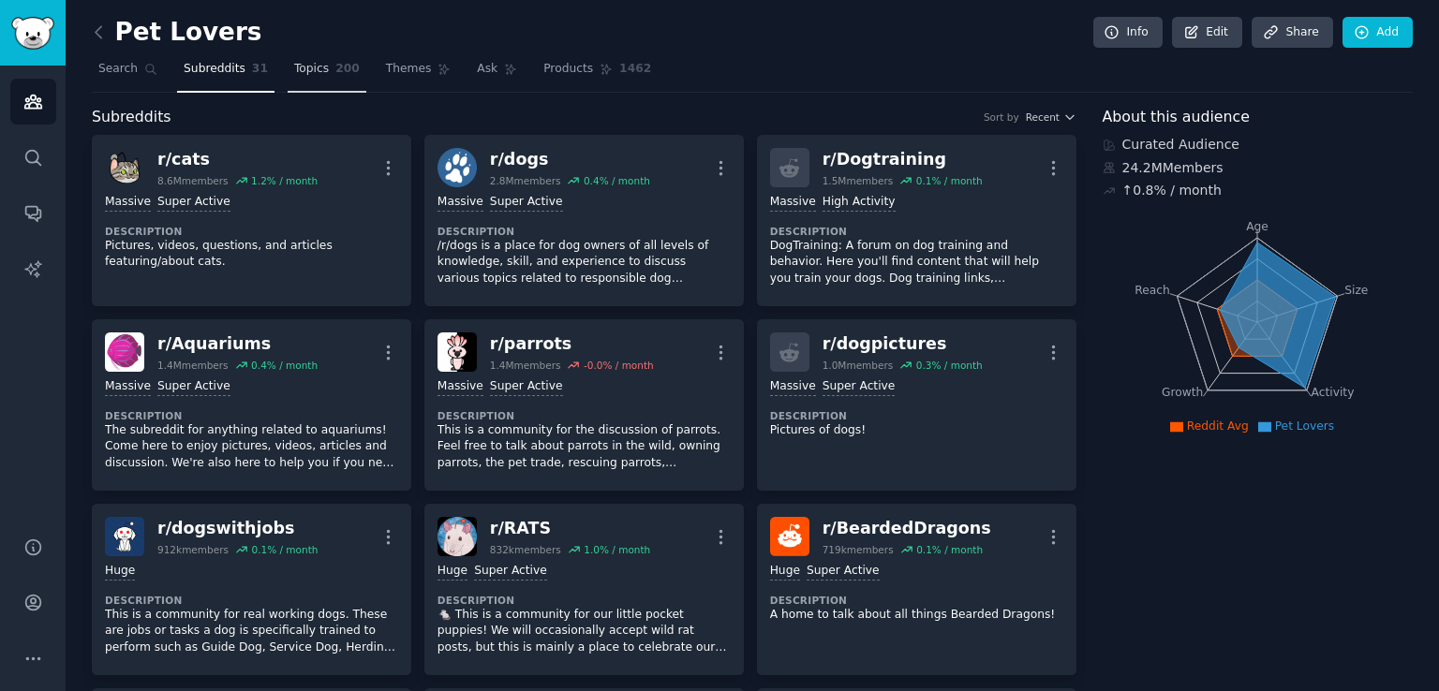
click at [335, 67] on span "200" at bounding box center [347, 69] width 24 height 17
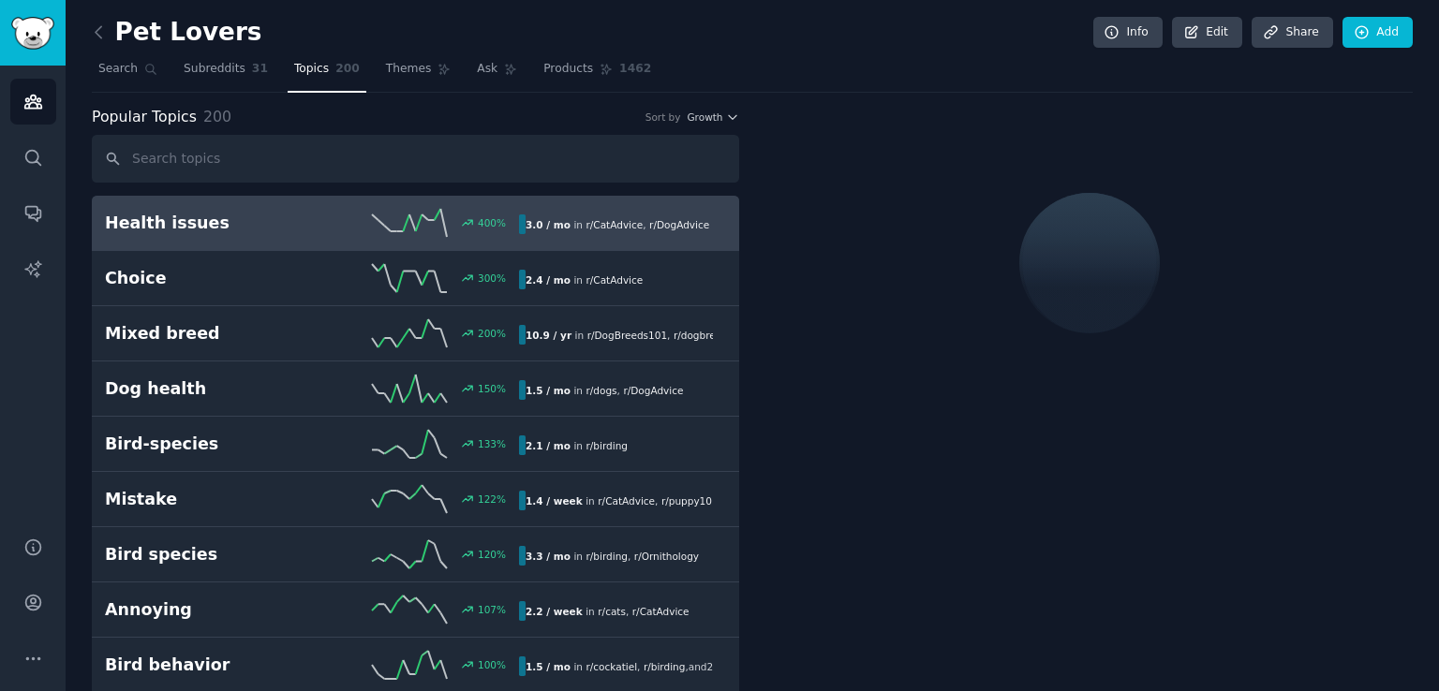
click at [335, 67] on span "200" at bounding box center [347, 69] width 24 height 17
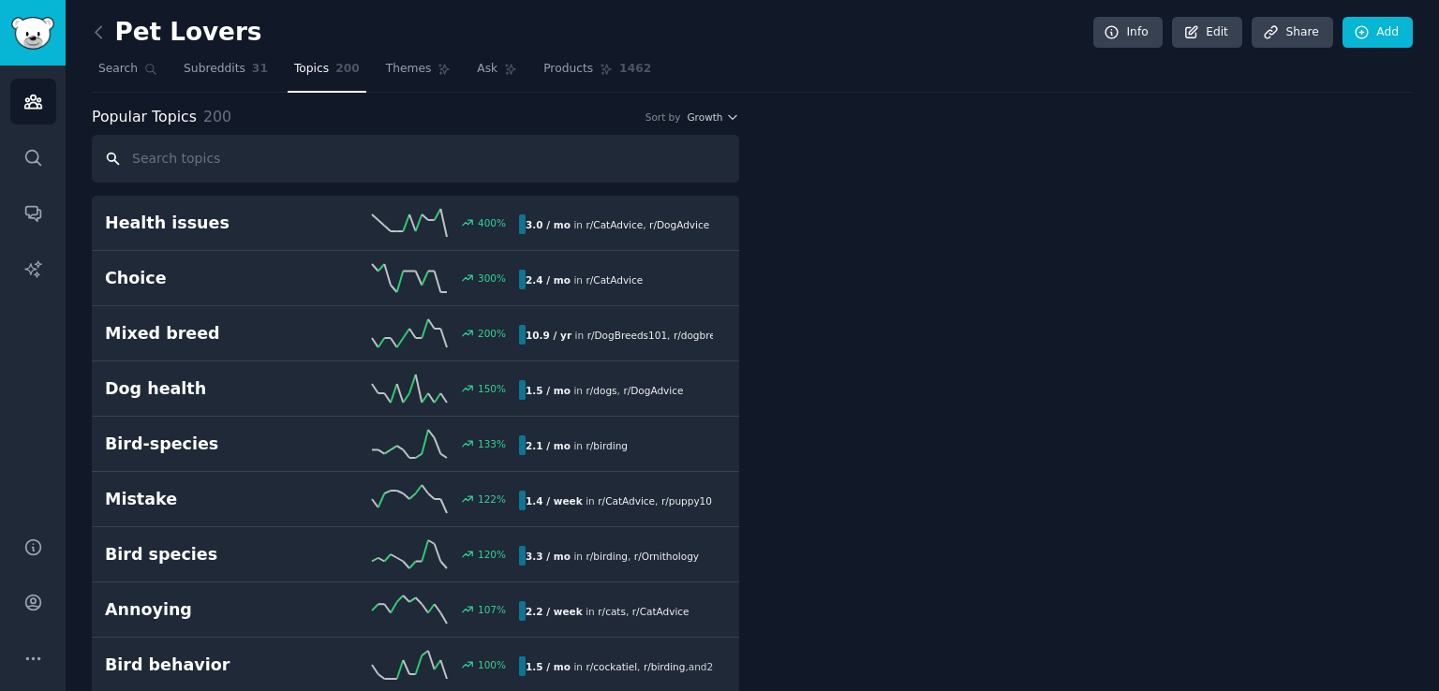
click at [270, 147] on input "text" at bounding box center [415, 159] width 647 height 48
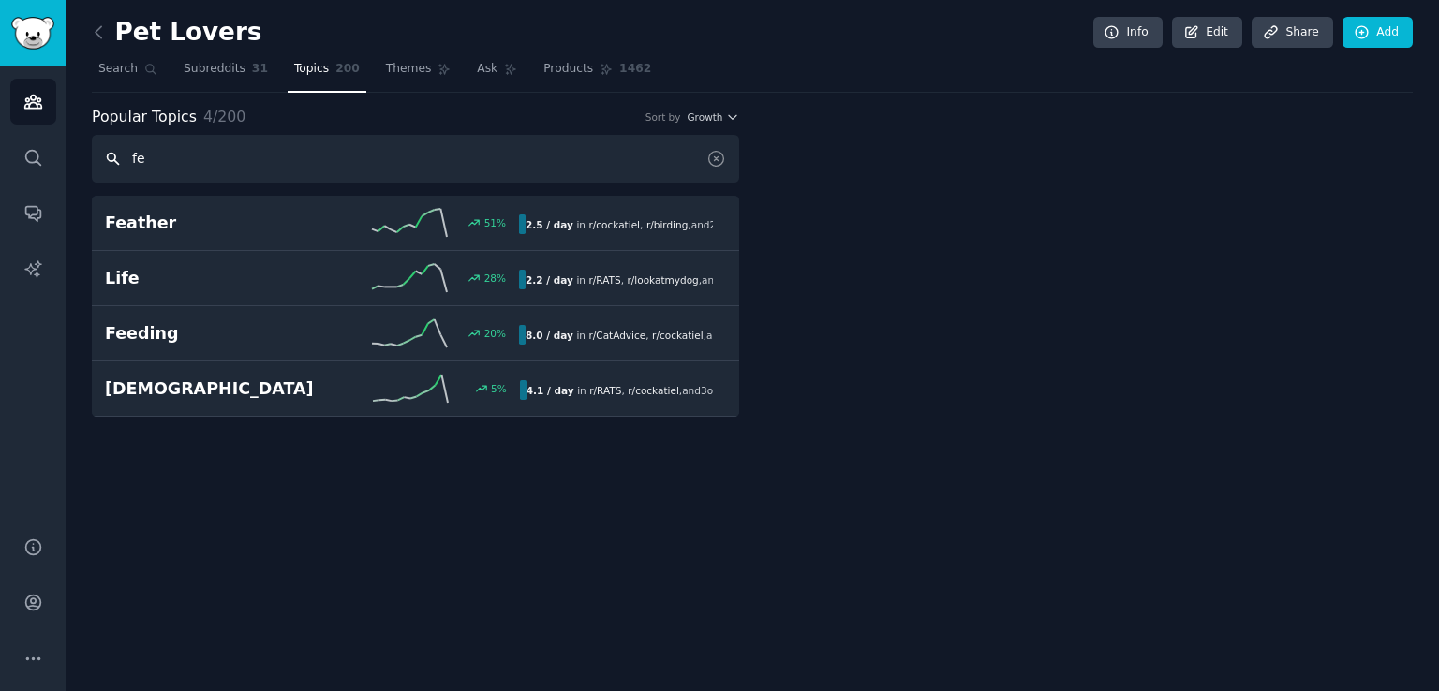
type input "f"
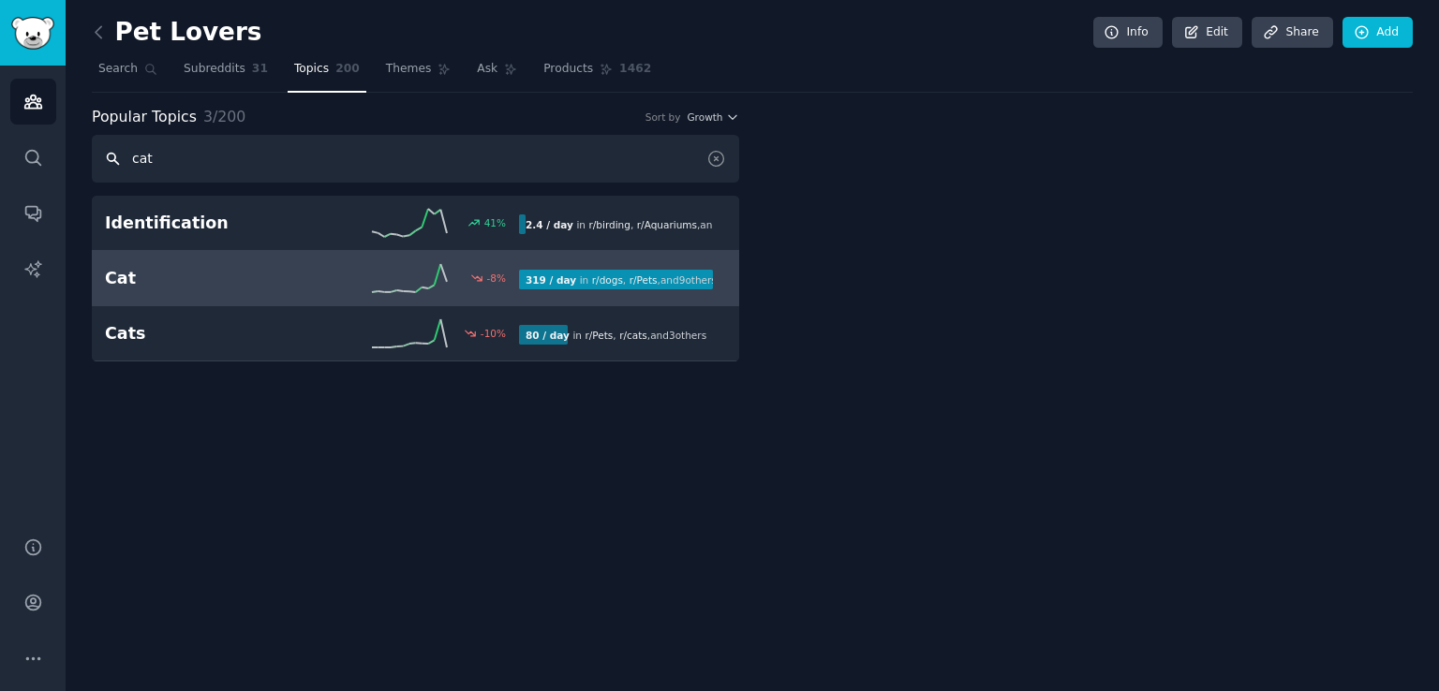
type input "cat"
click at [219, 279] on h2 "Cat" at bounding box center [208, 278] width 207 height 23
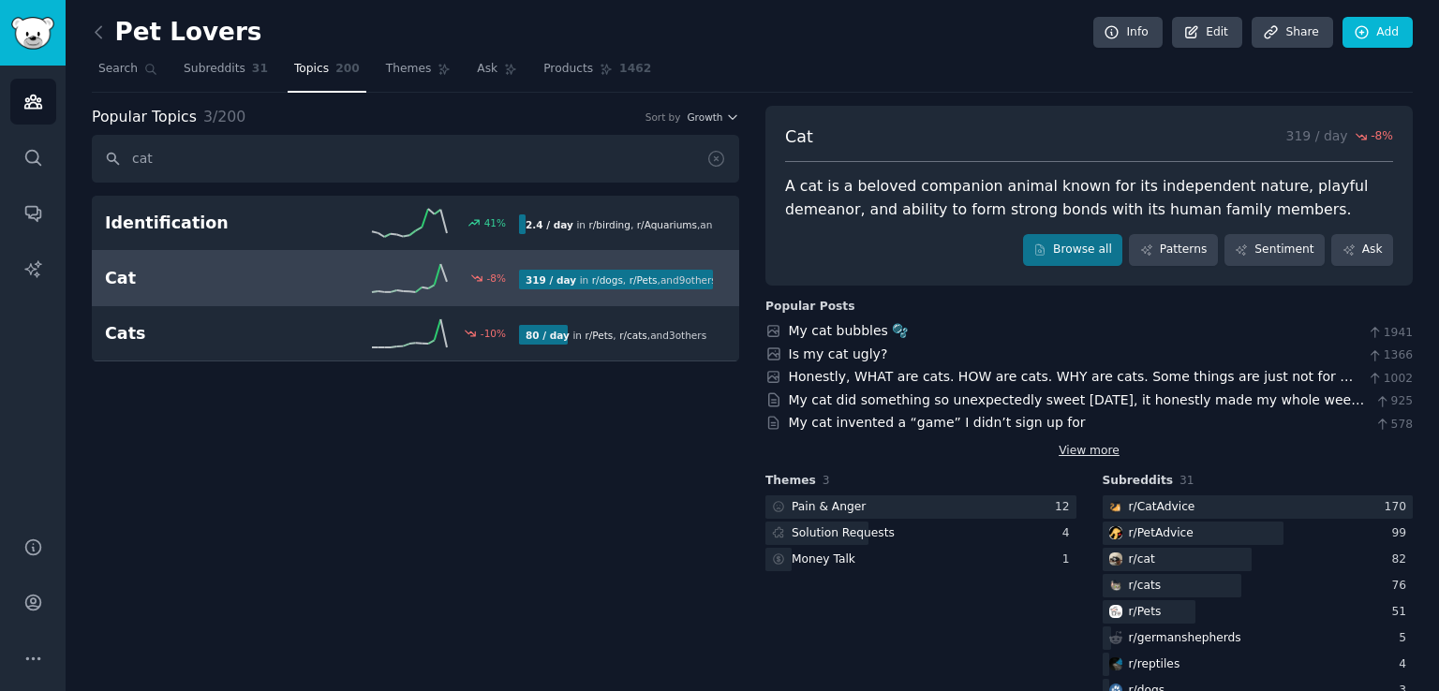
click at [1105, 452] on link "View more" at bounding box center [1089, 451] width 61 height 17
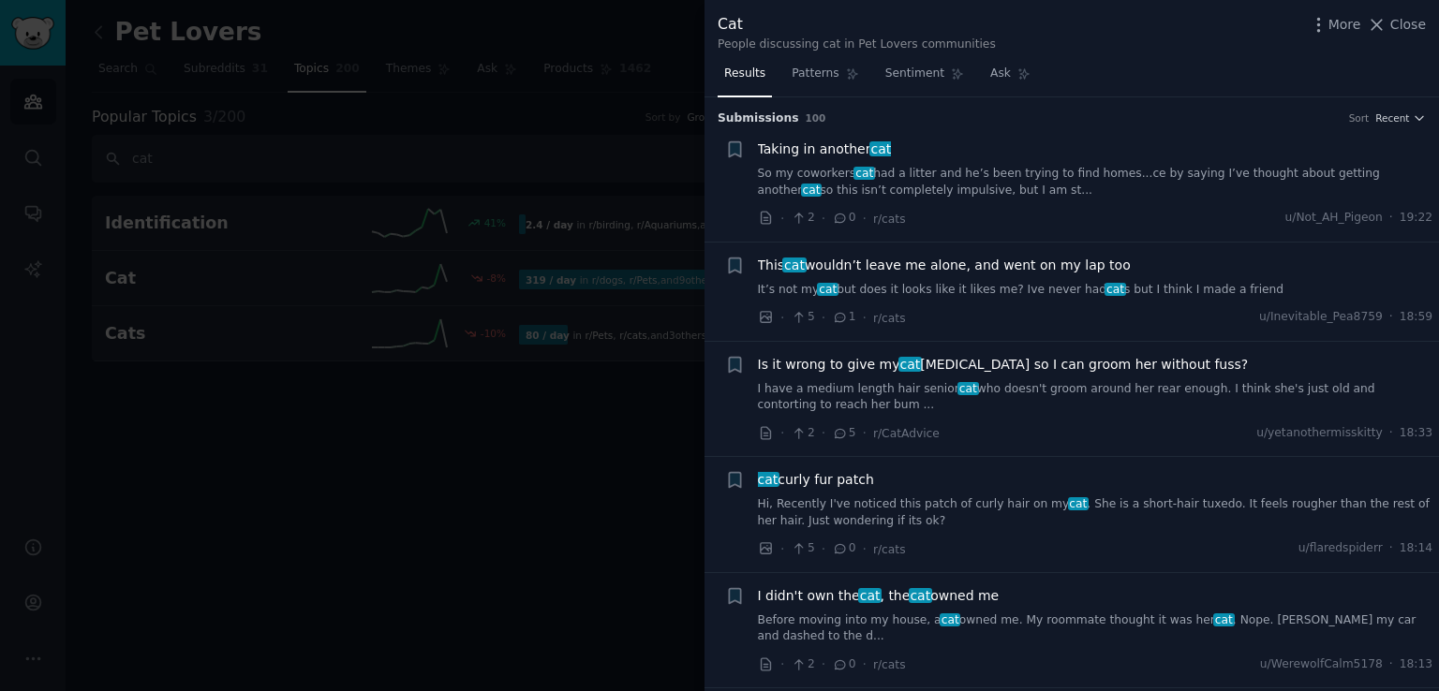
click at [1414, 111] on h3 "Submission s 100 Sort Recent" at bounding box center [1072, 119] width 708 height 17
click at [1415, 117] on icon "button" at bounding box center [1418, 119] width 7 height 4
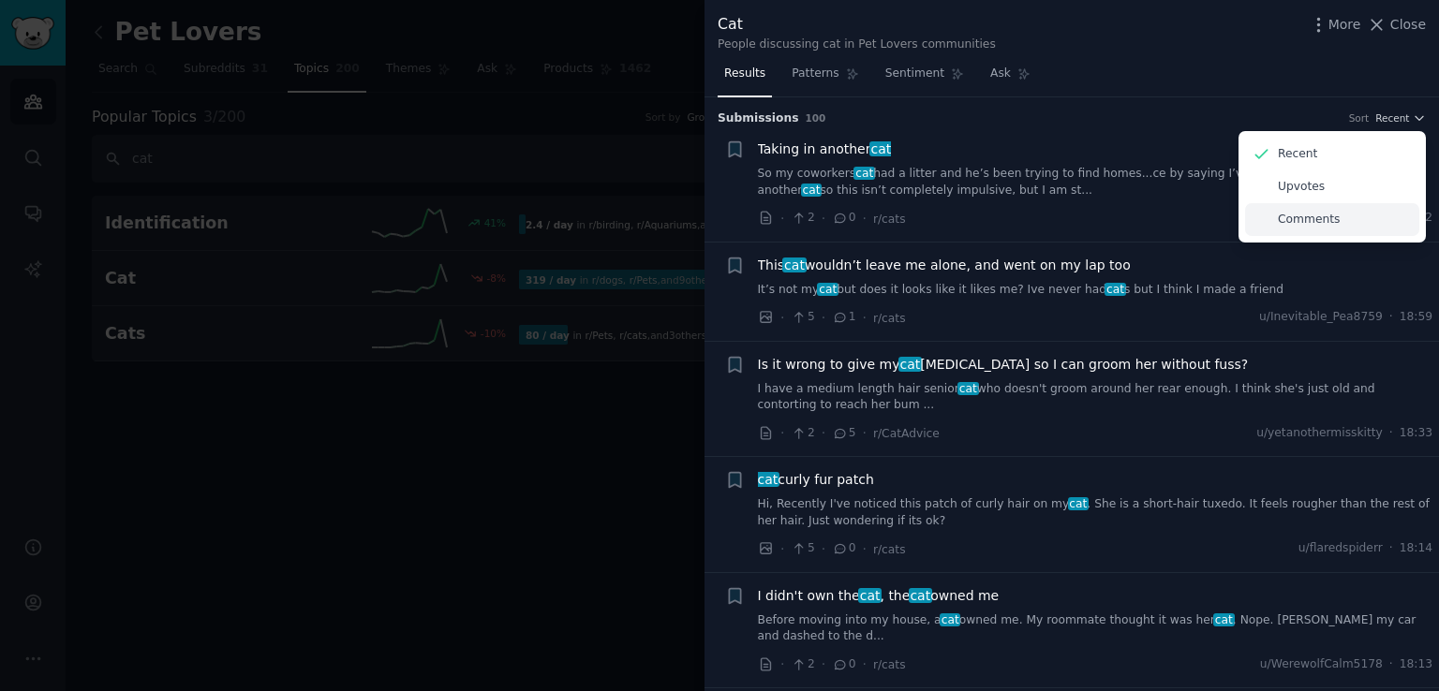
click at [1300, 215] on p "Comments" at bounding box center [1309, 220] width 62 height 17
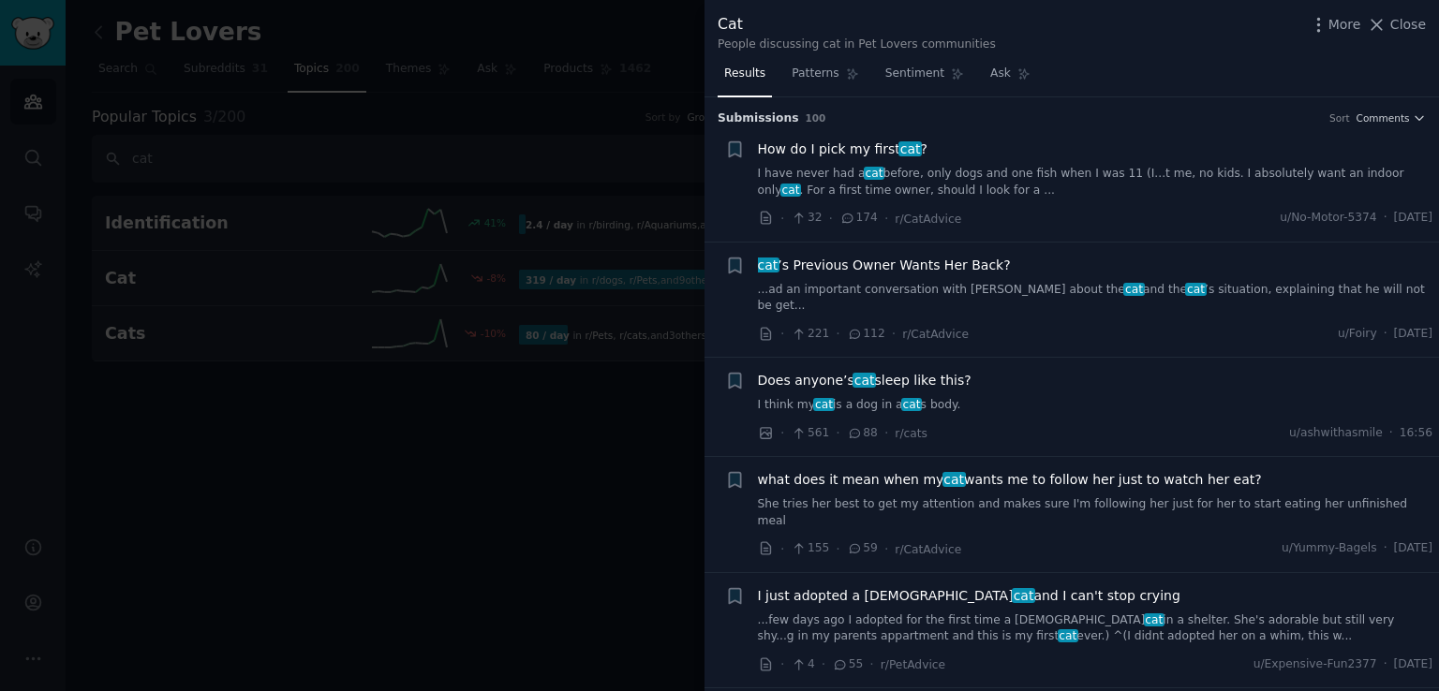
click at [847, 148] on span "How do I pick my first cat ?" at bounding box center [843, 150] width 170 height 20
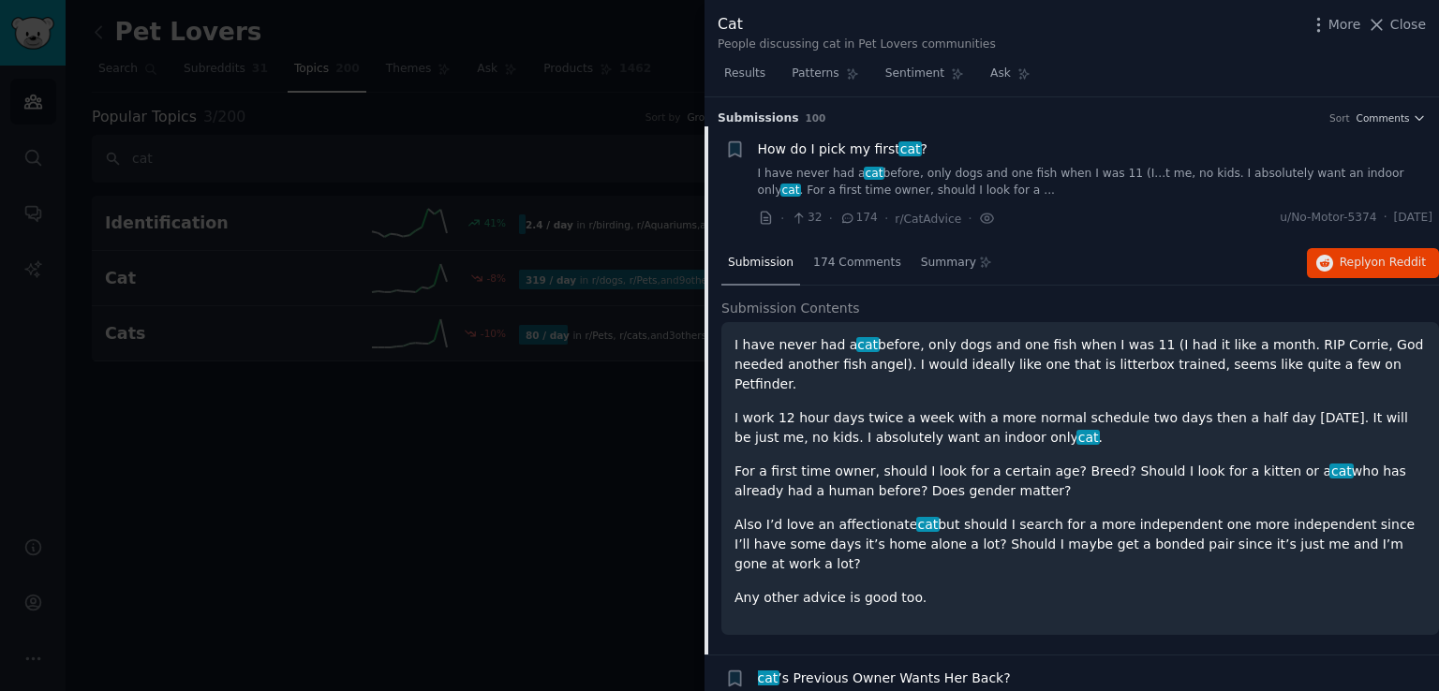
scroll to position [29, 0]
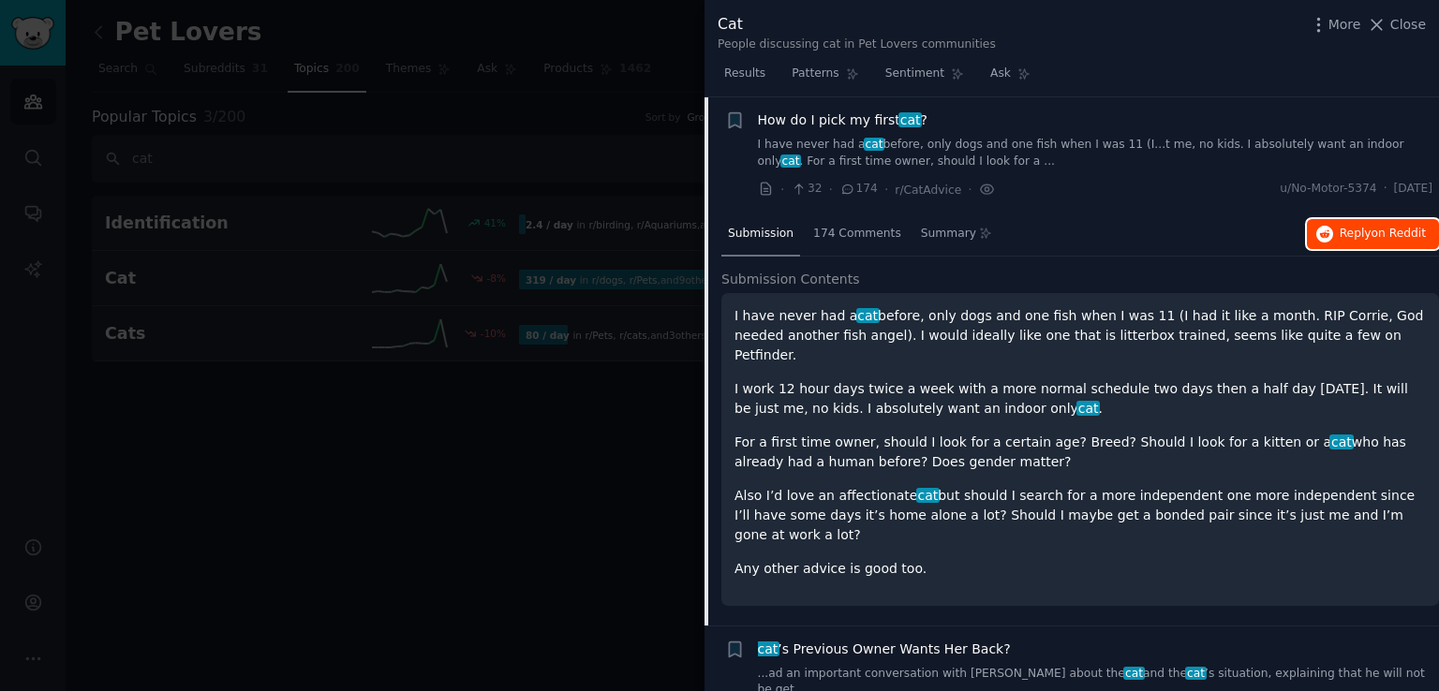
click at [1353, 239] on span "Reply on Reddit" at bounding box center [1383, 234] width 86 height 17
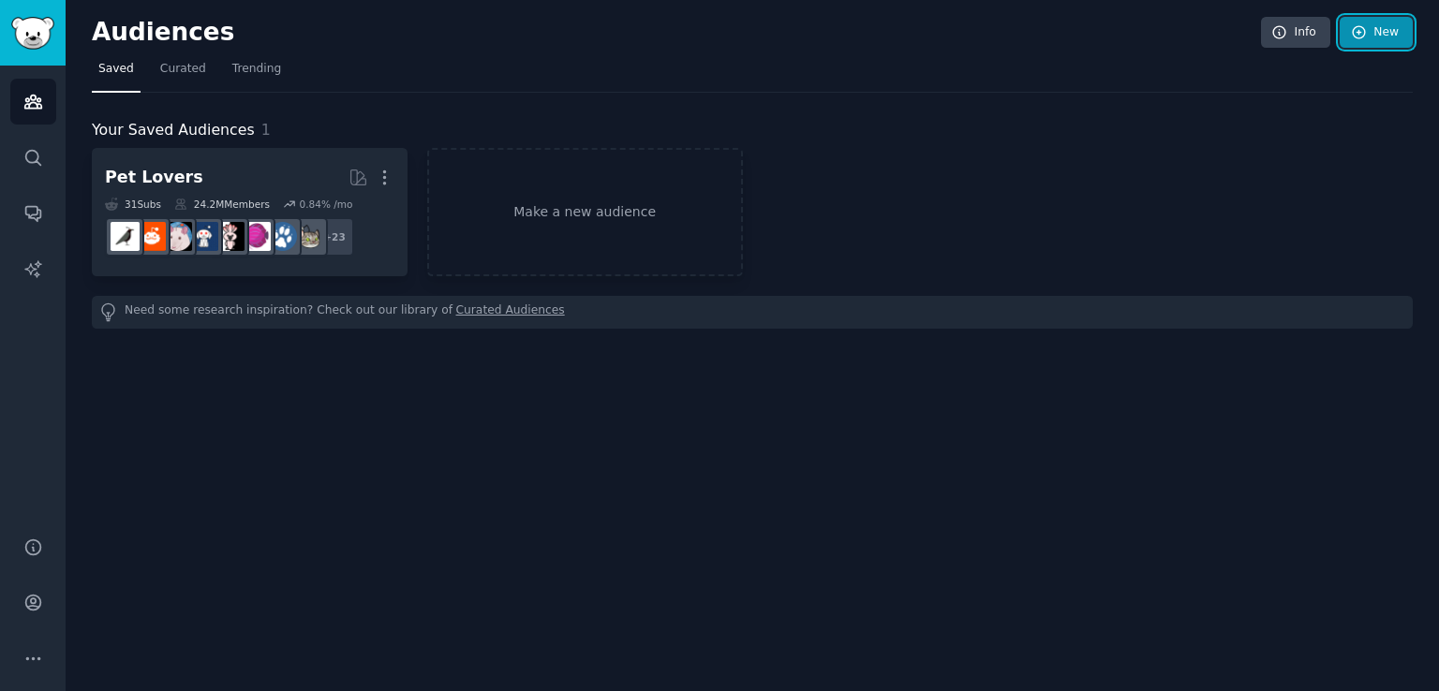
click at [1384, 30] on link "New" at bounding box center [1376, 33] width 73 height 32
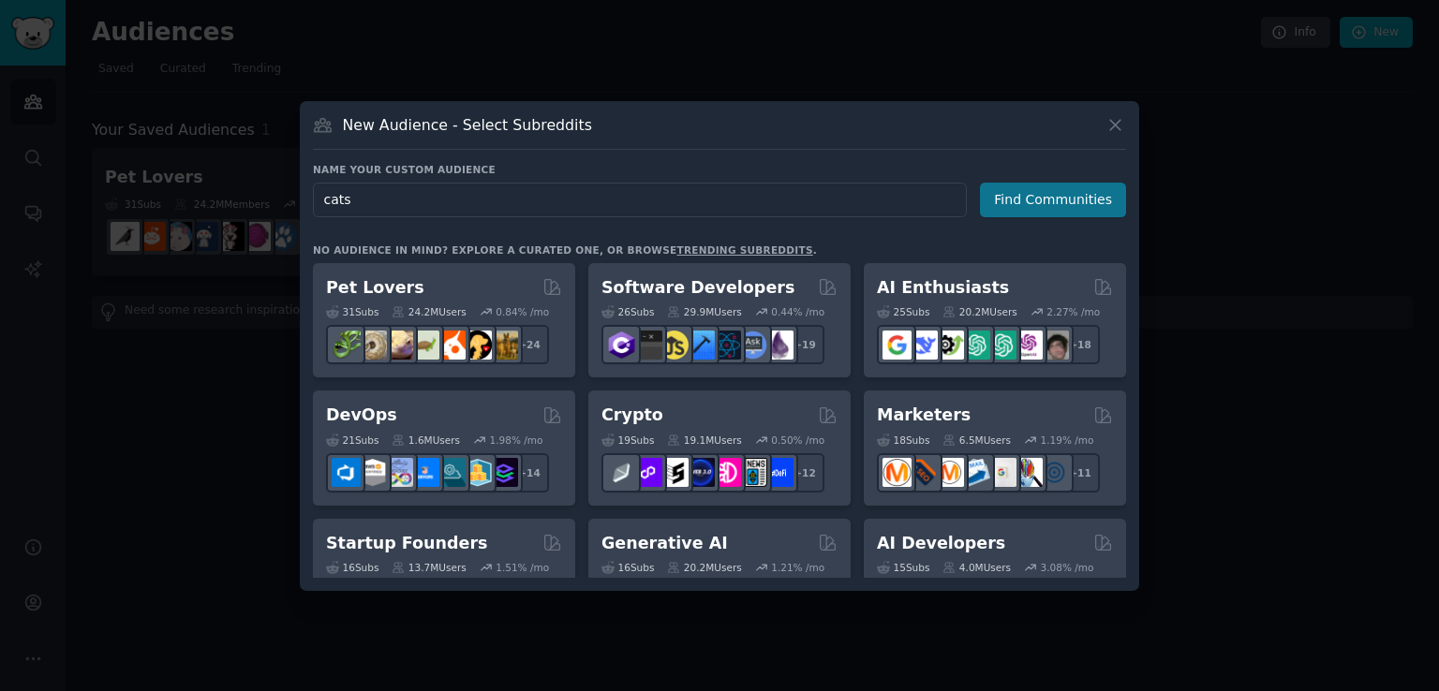
type input "cats"
click at [1041, 203] on button "Find Communities" at bounding box center [1053, 200] width 146 height 35
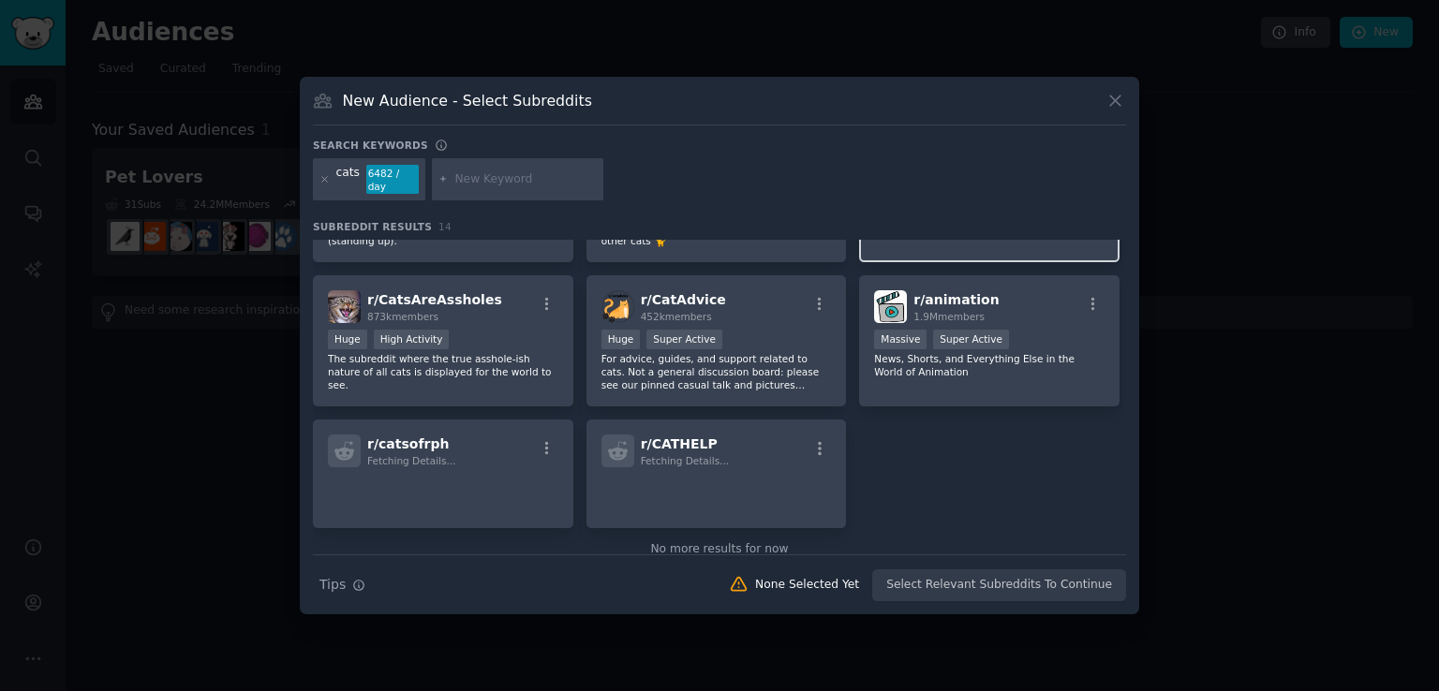
scroll to position [422, 0]
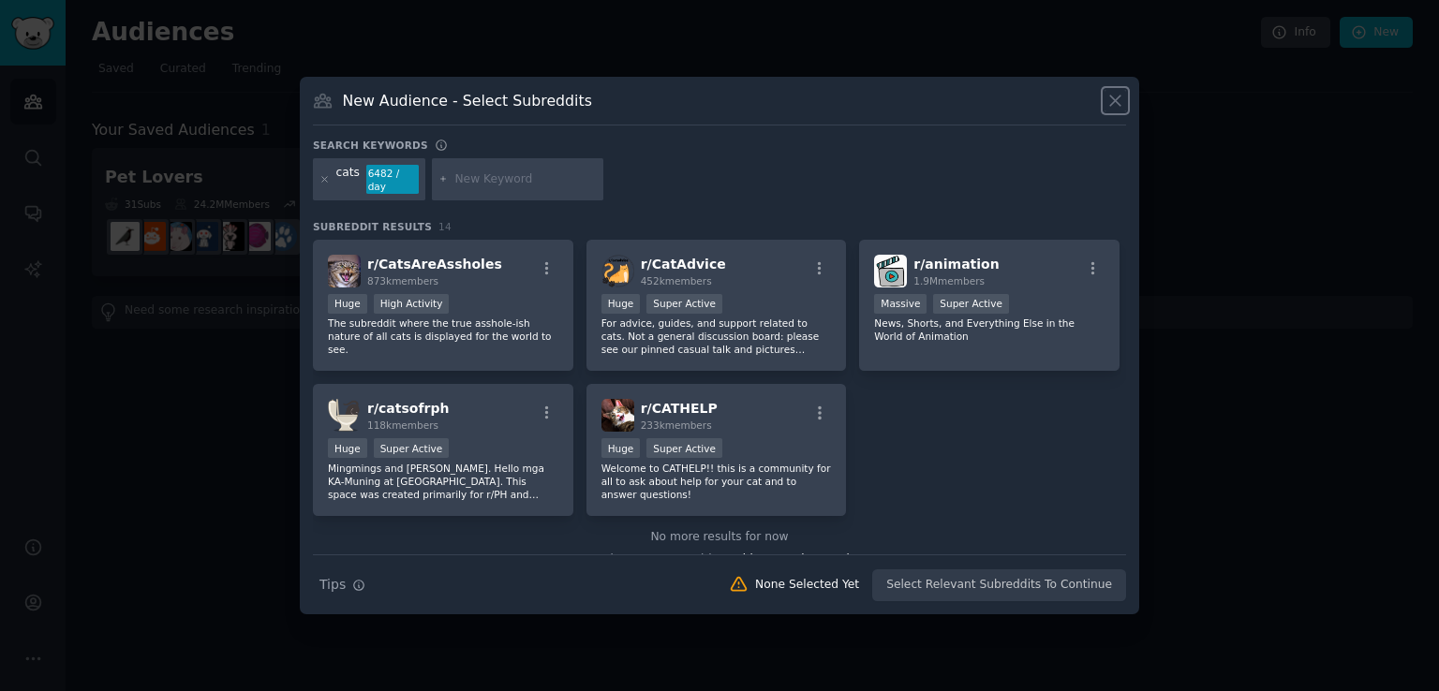
click at [1113, 97] on icon at bounding box center [1115, 101] width 20 height 20
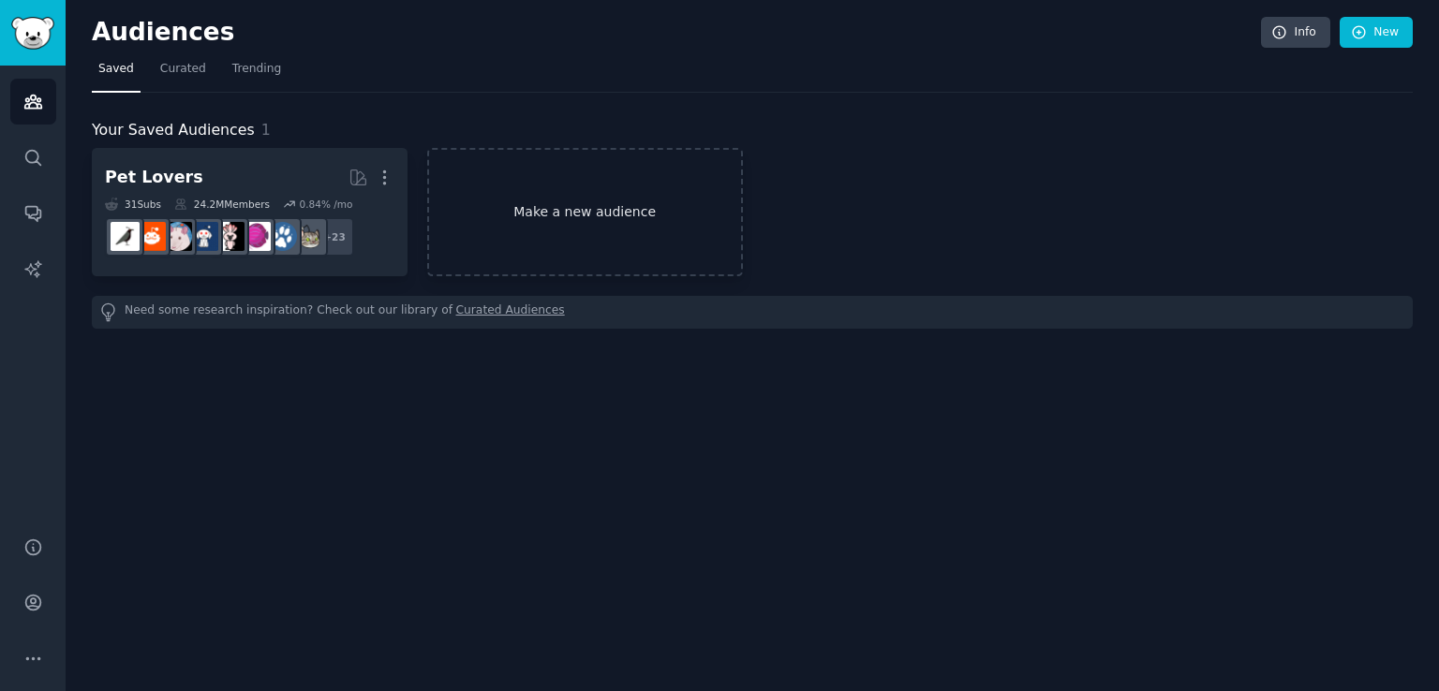
click at [514, 188] on link "Make a new audience" at bounding box center [585, 212] width 316 height 128
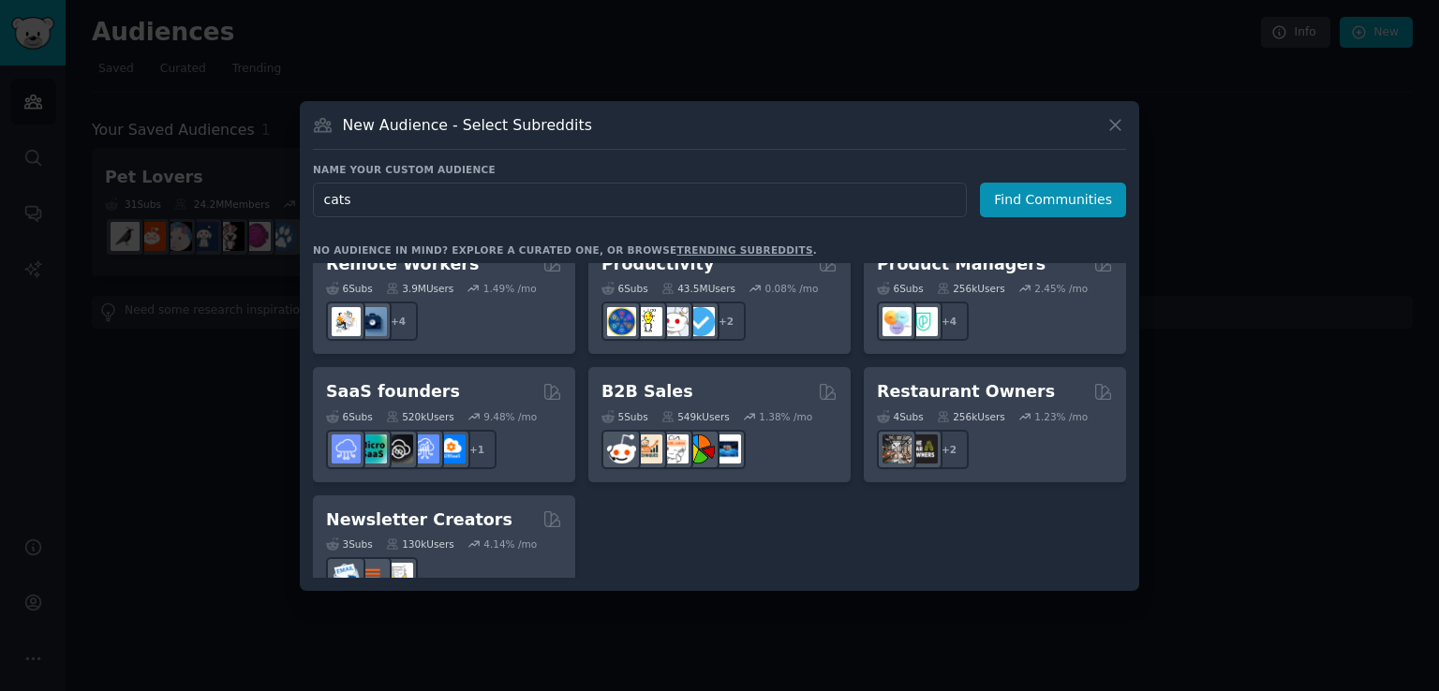
scroll to position [1461, 0]
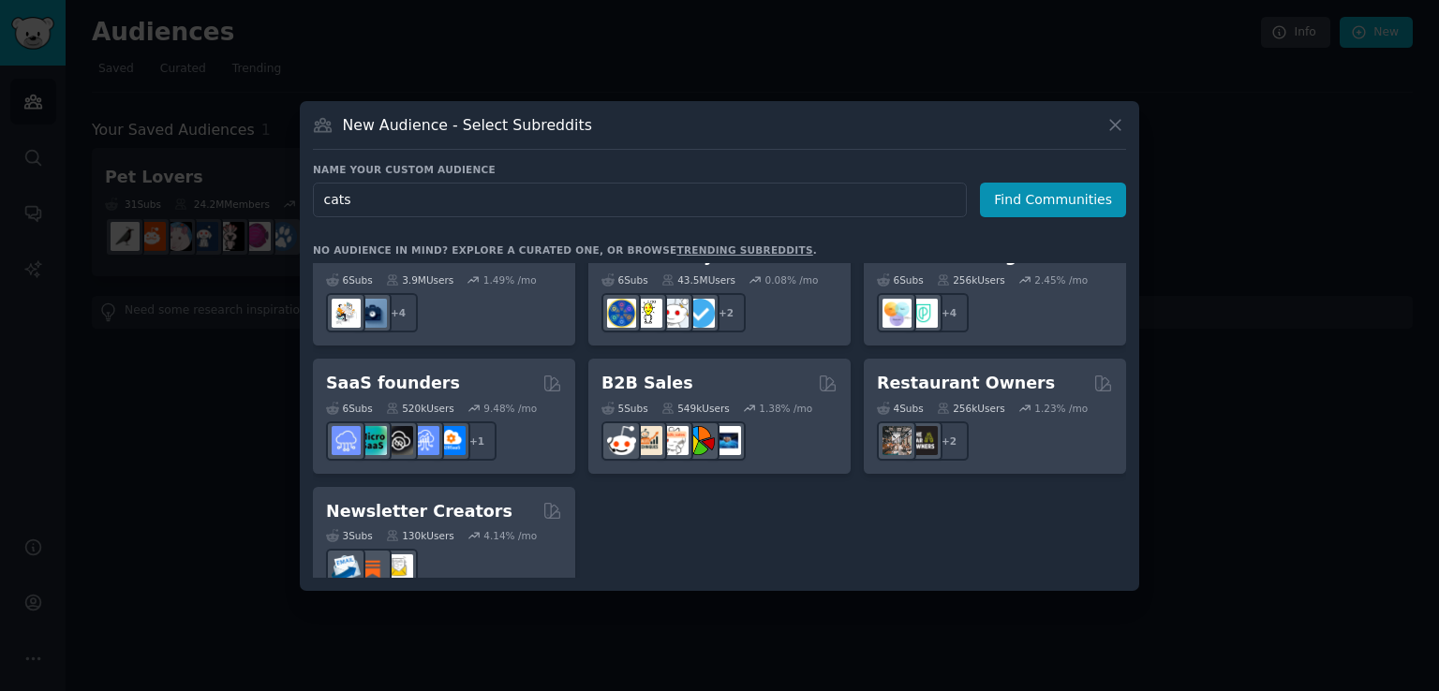
type input "cats"
click at [1119, 118] on icon at bounding box center [1115, 125] width 20 height 20
